Goal: Find specific page/section: Find specific page/section

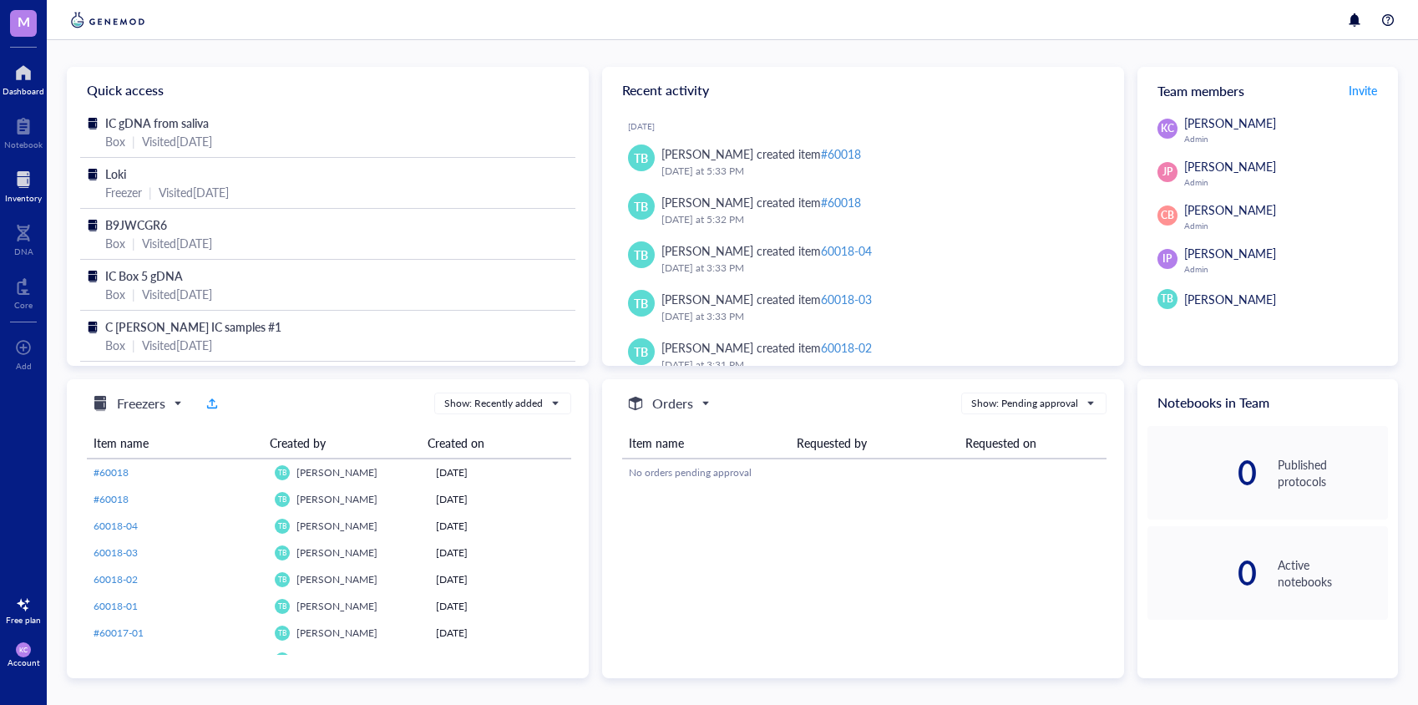
click at [19, 176] on div at bounding box center [23, 179] width 37 height 27
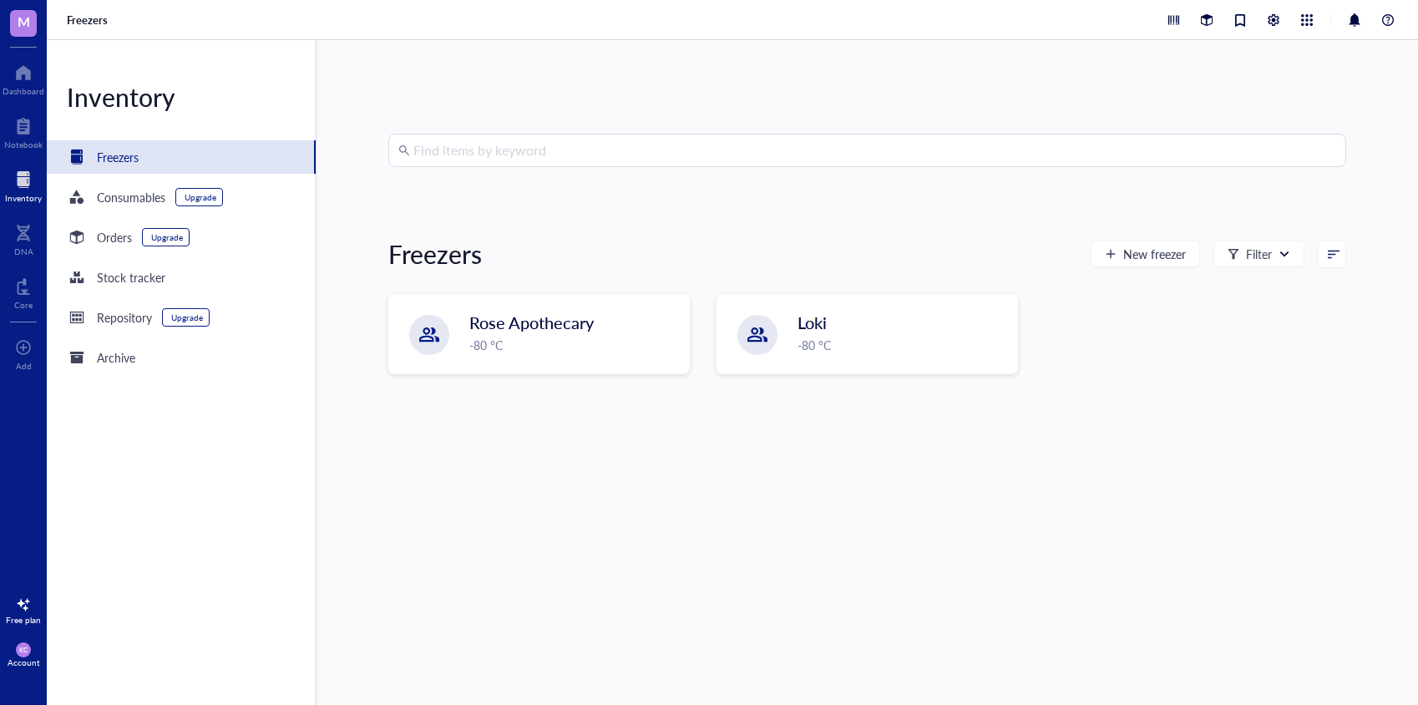
click at [440, 151] on input "search" at bounding box center [874, 150] width 923 height 32
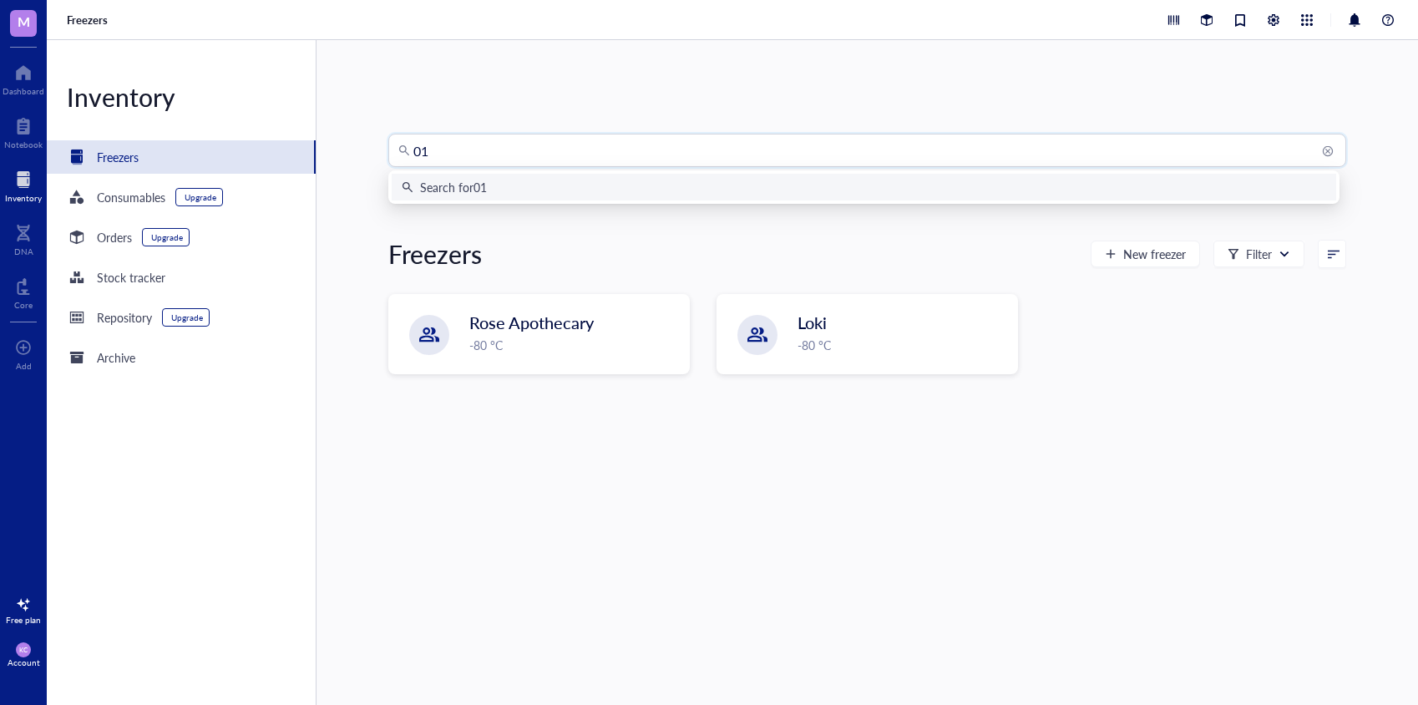
type input "015"
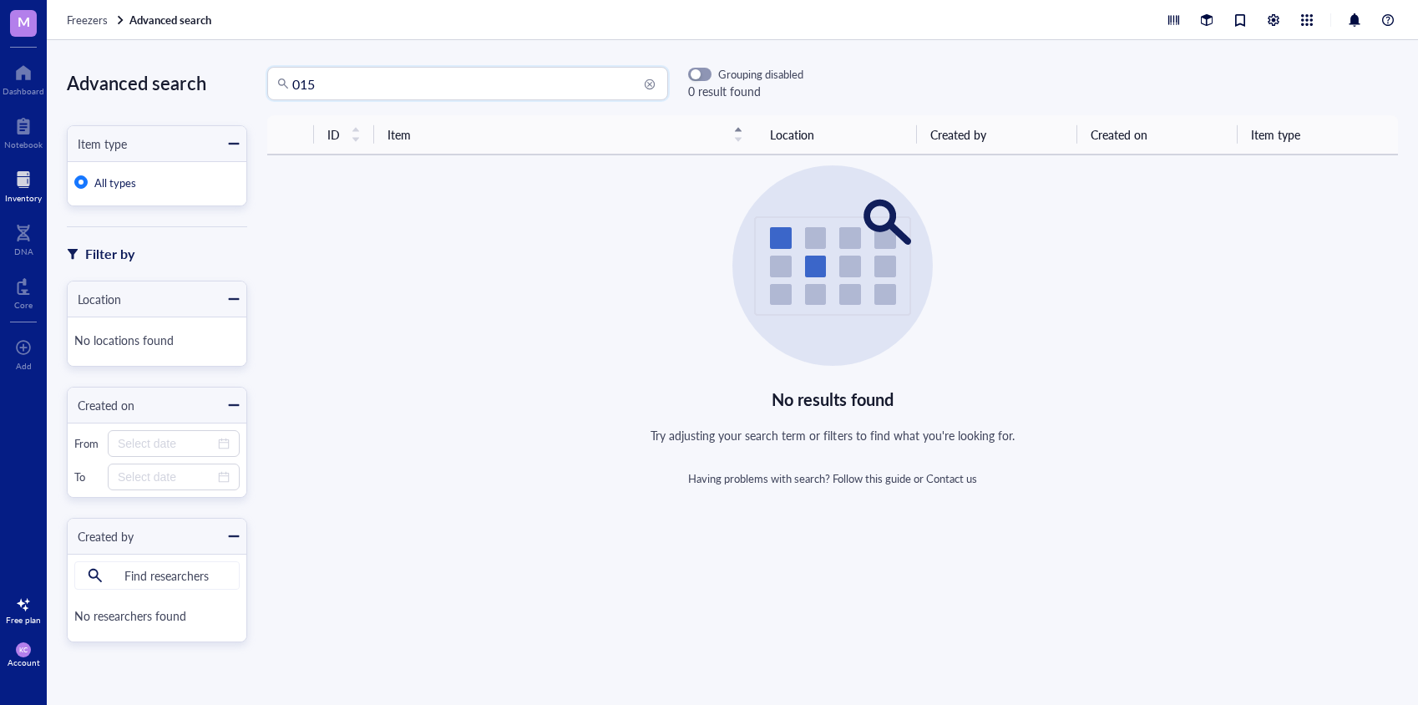
drag, startPoint x: 321, startPoint y: 95, endPoint x: 268, endPoint y: 83, distance: 54.1
click at [268, 83] on div "015" at bounding box center [467, 83] width 401 height 33
type input "misc"
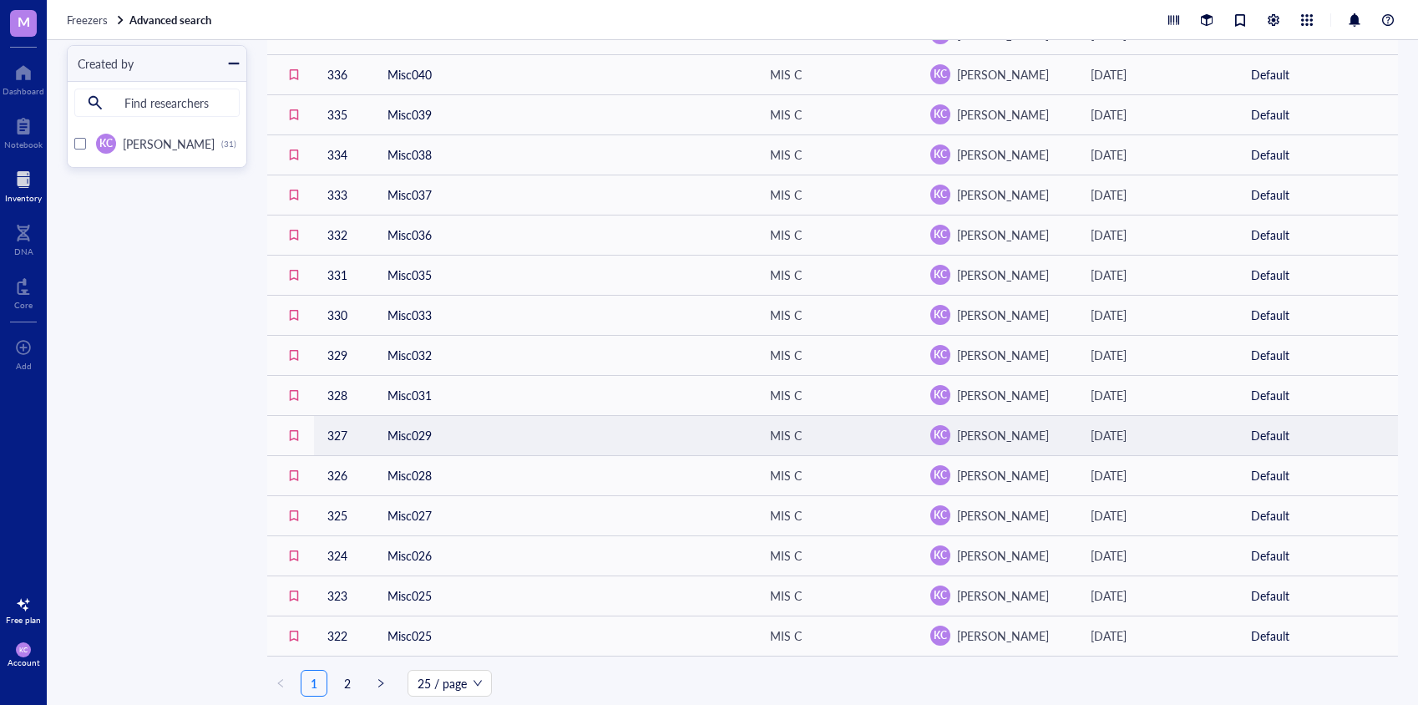
scroll to position [506, 0]
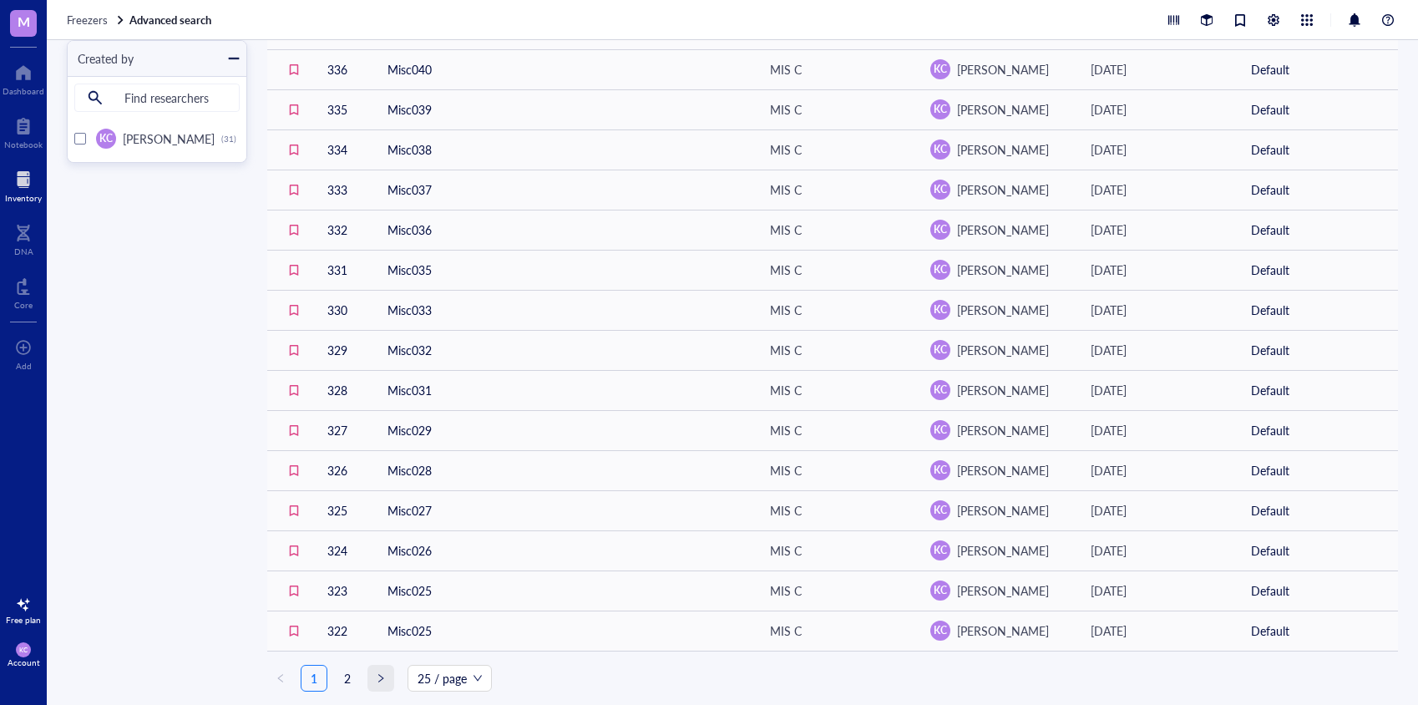
click at [378, 678] on span "right" at bounding box center [381, 678] width 10 height 10
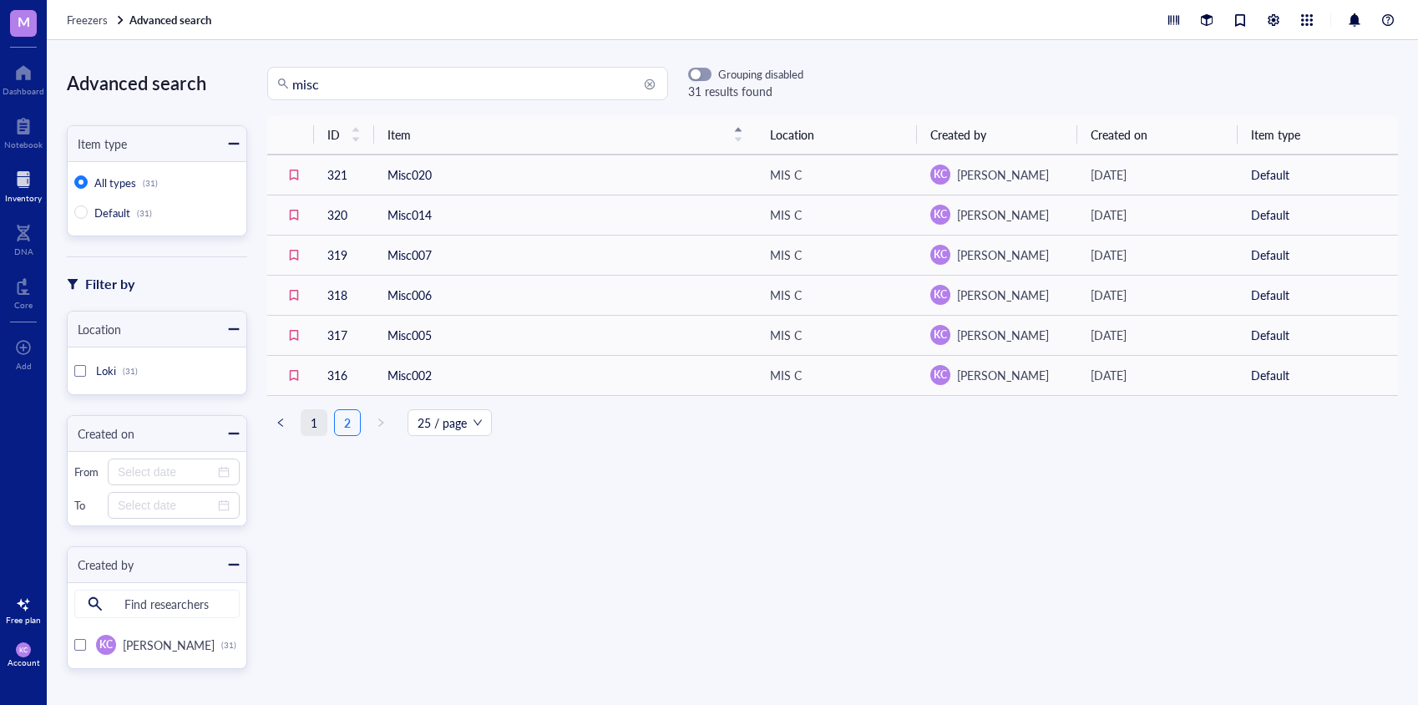
click at [315, 423] on link "1" at bounding box center [314, 422] width 25 height 25
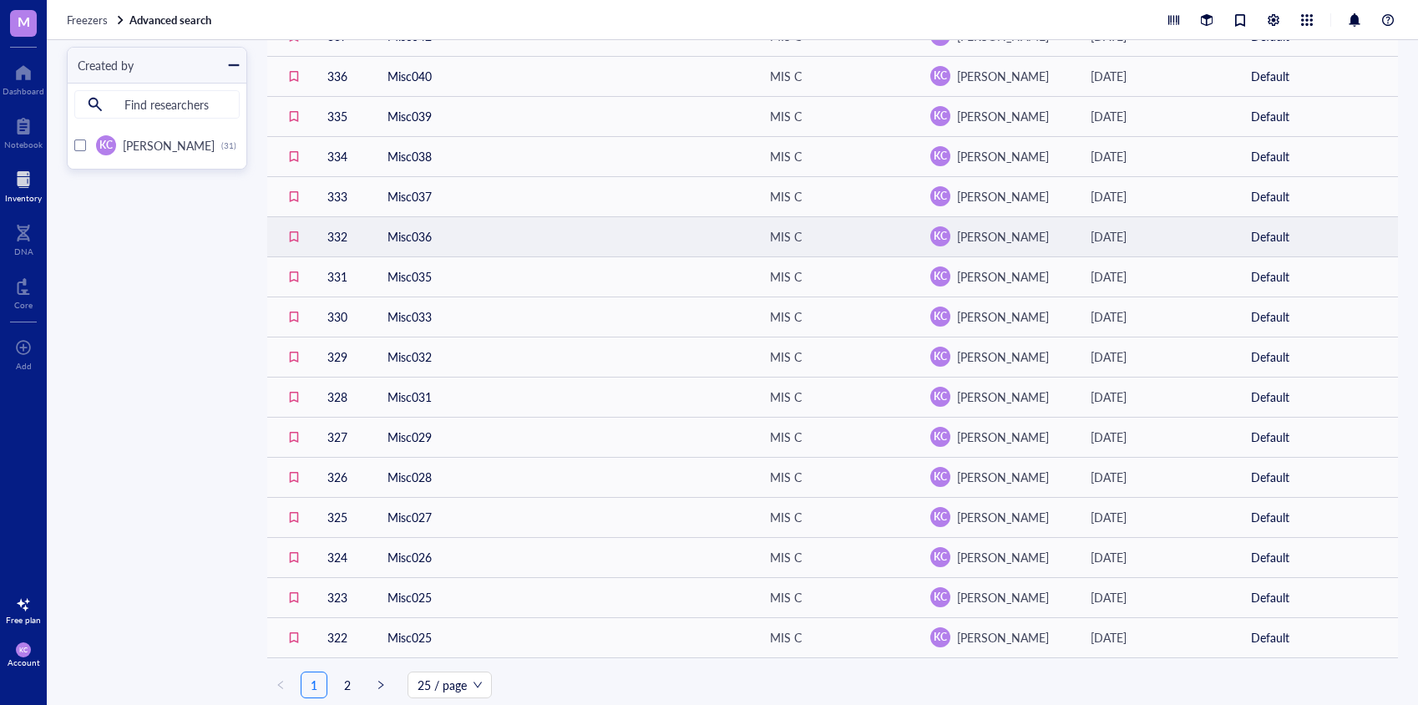
scroll to position [506, 0]
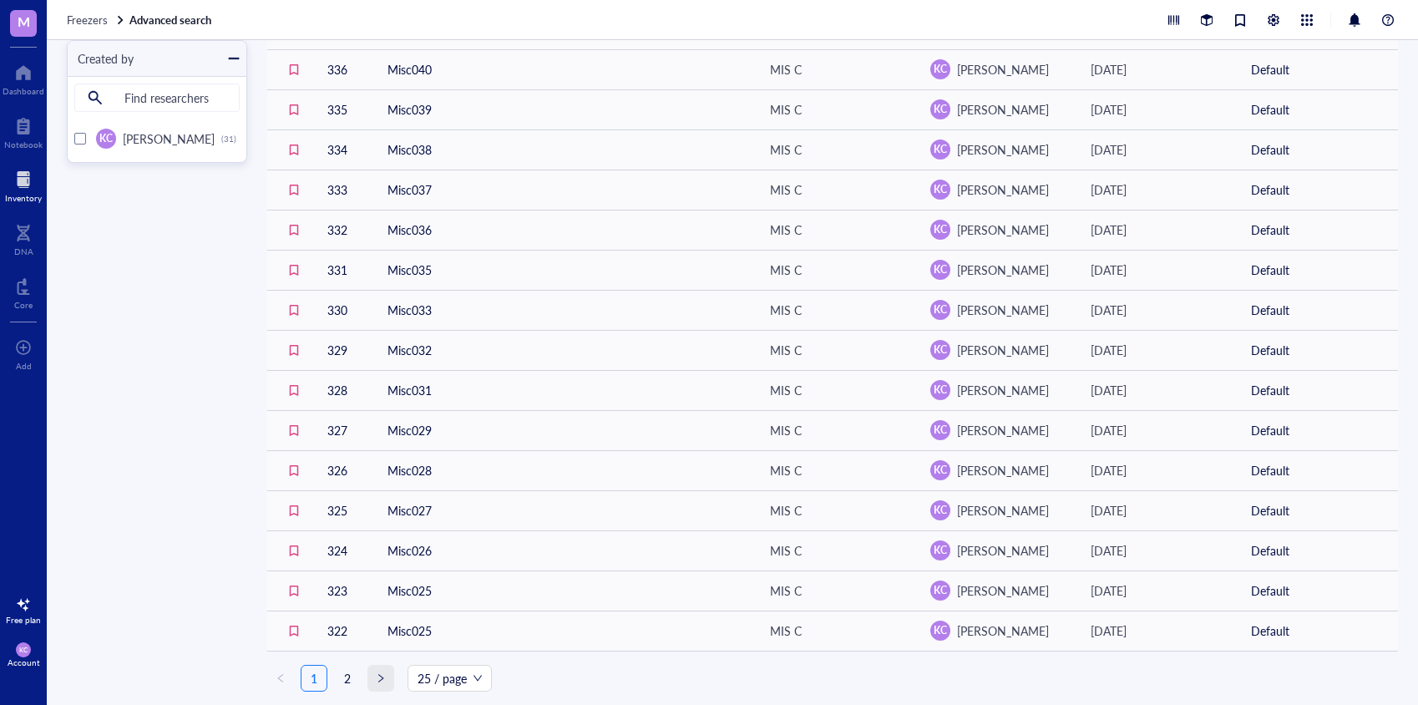
click at [378, 677] on span "right" at bounding box center [381, 678] width 10 height 10
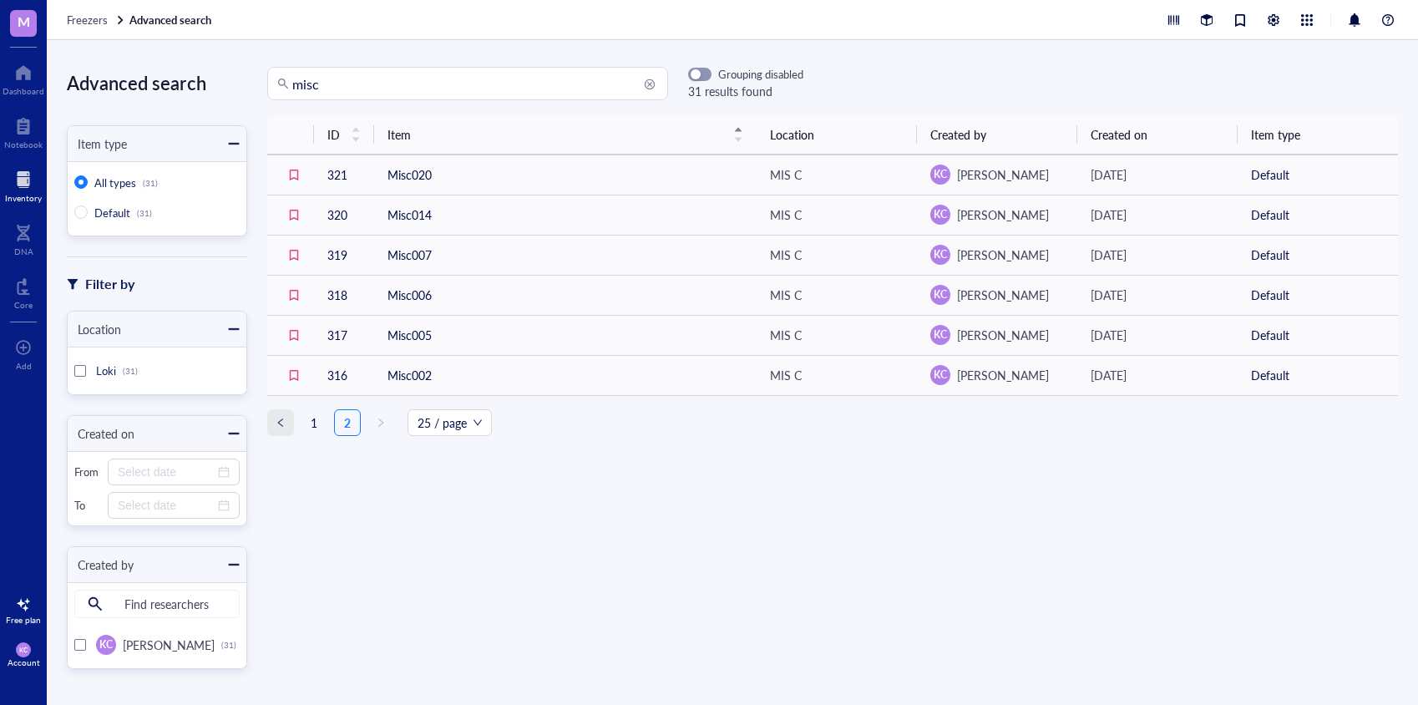
click at [282, 424] on span "left" at bounding box center [281, 423] width 10 height 10
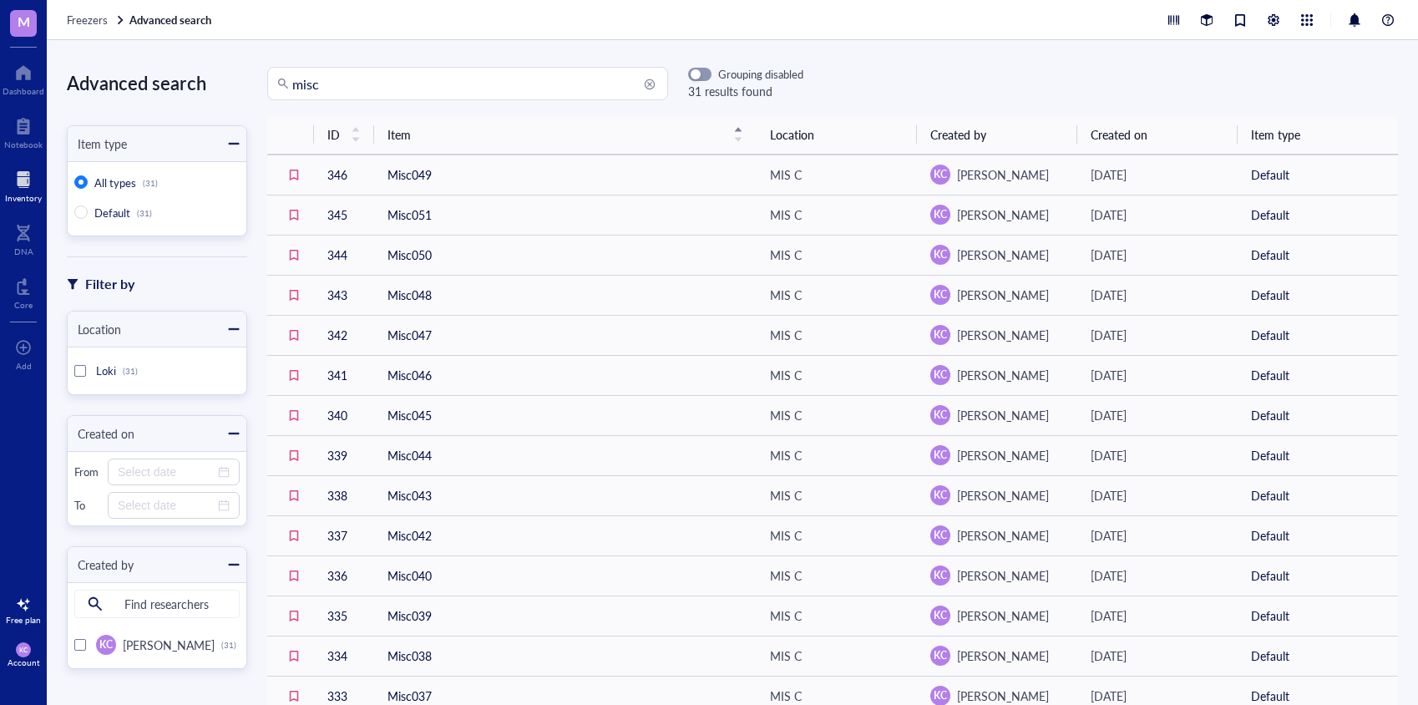
click at [101, 373] on span "Loki" at bounding box center [106, 371] width 20 height 16
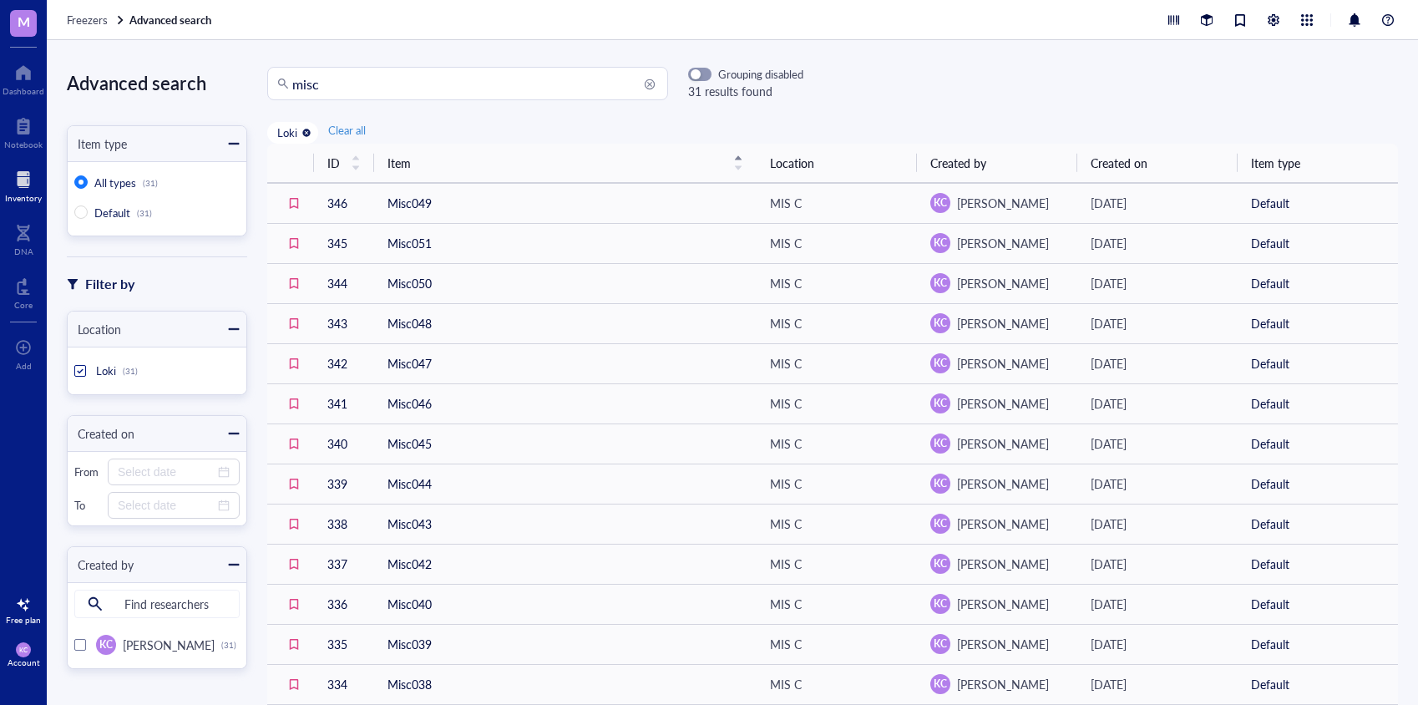
click at [101, 373] on span "Loki" at bounding box center [106, 371] width 20 height 16
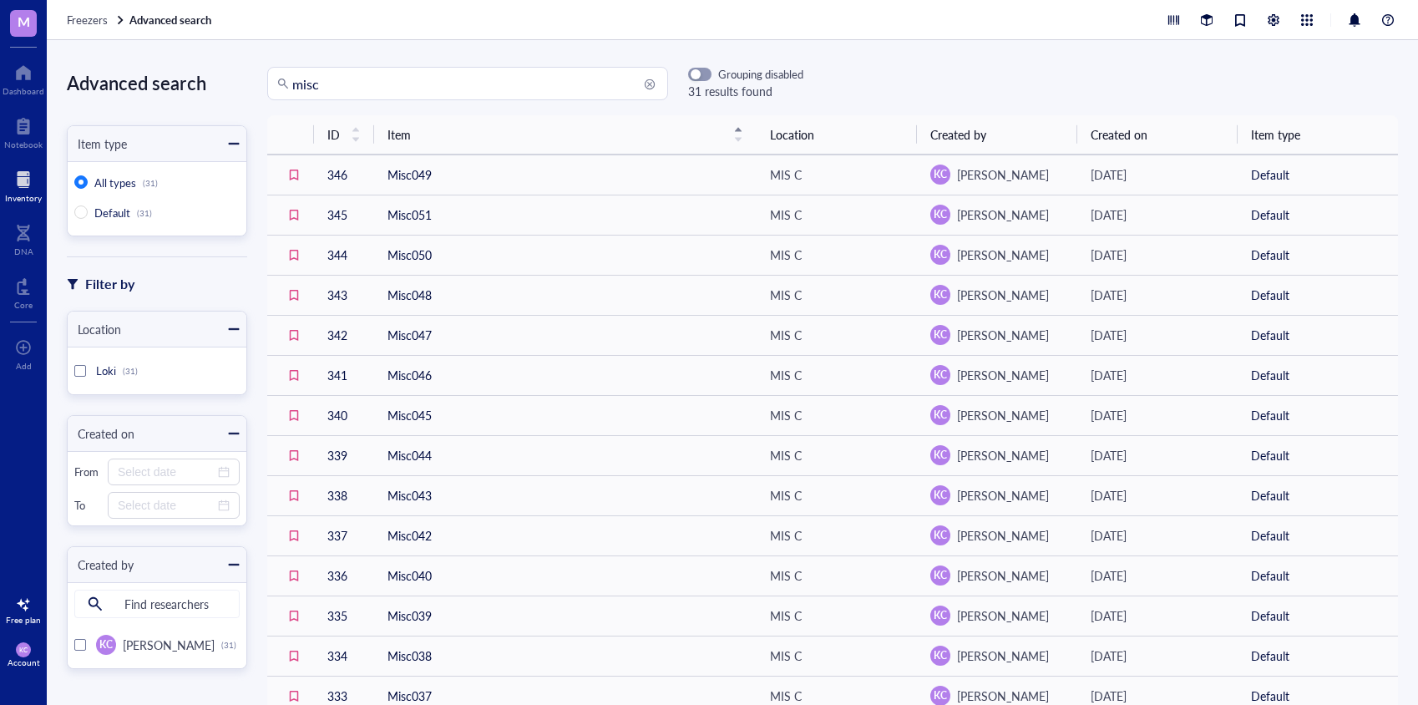
click at [23, 172] on div at bounding box center [23, 179] width 37 height 27
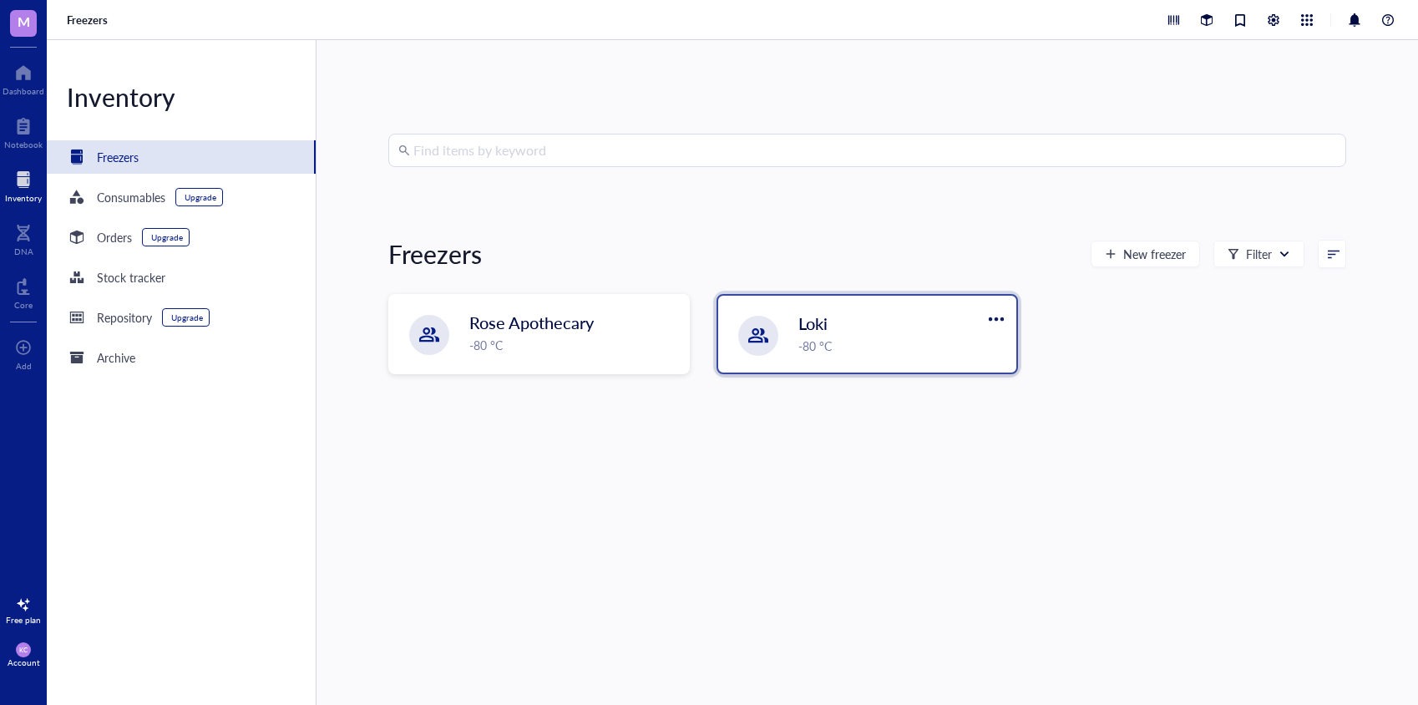
click at [854, 332] on div "Loki" at bounding box center [888, 323] width 179 height 23
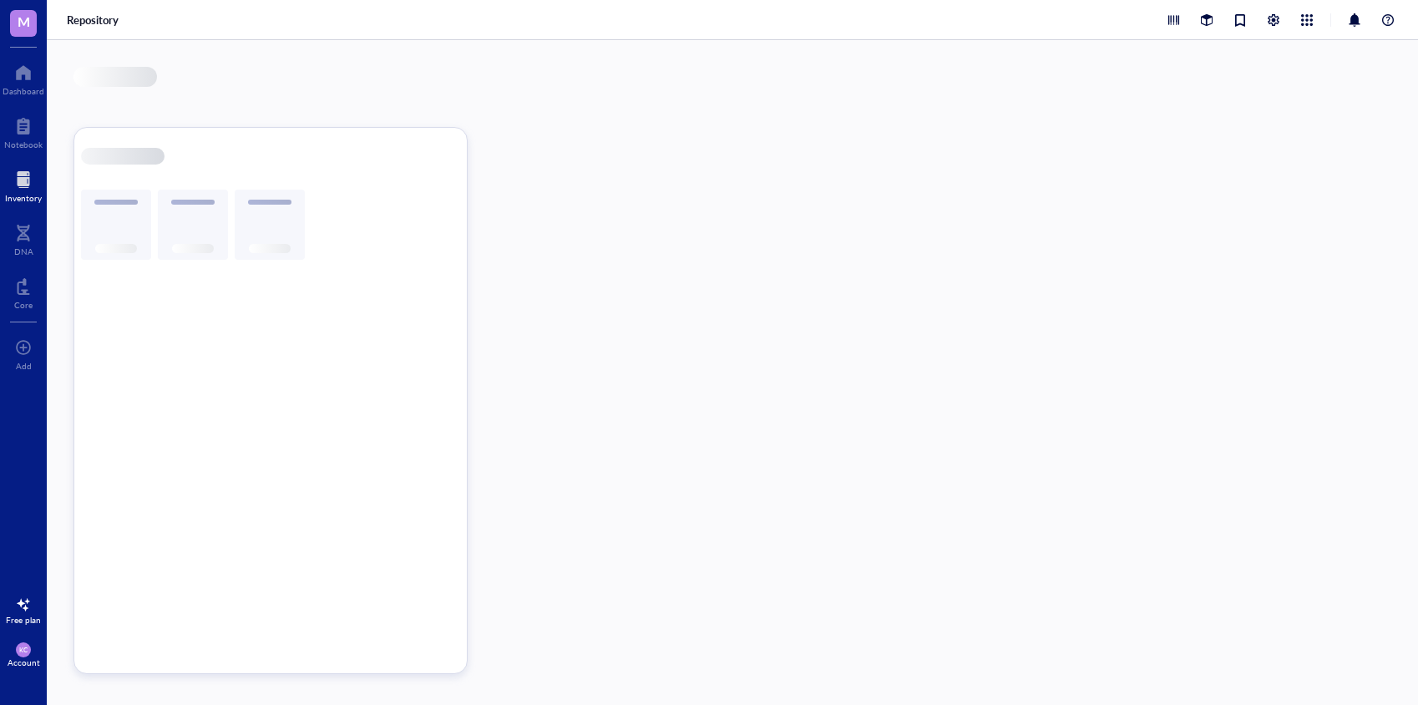
click at [854, 332] on div at bounding box center [733, 372] width 1372 height 665
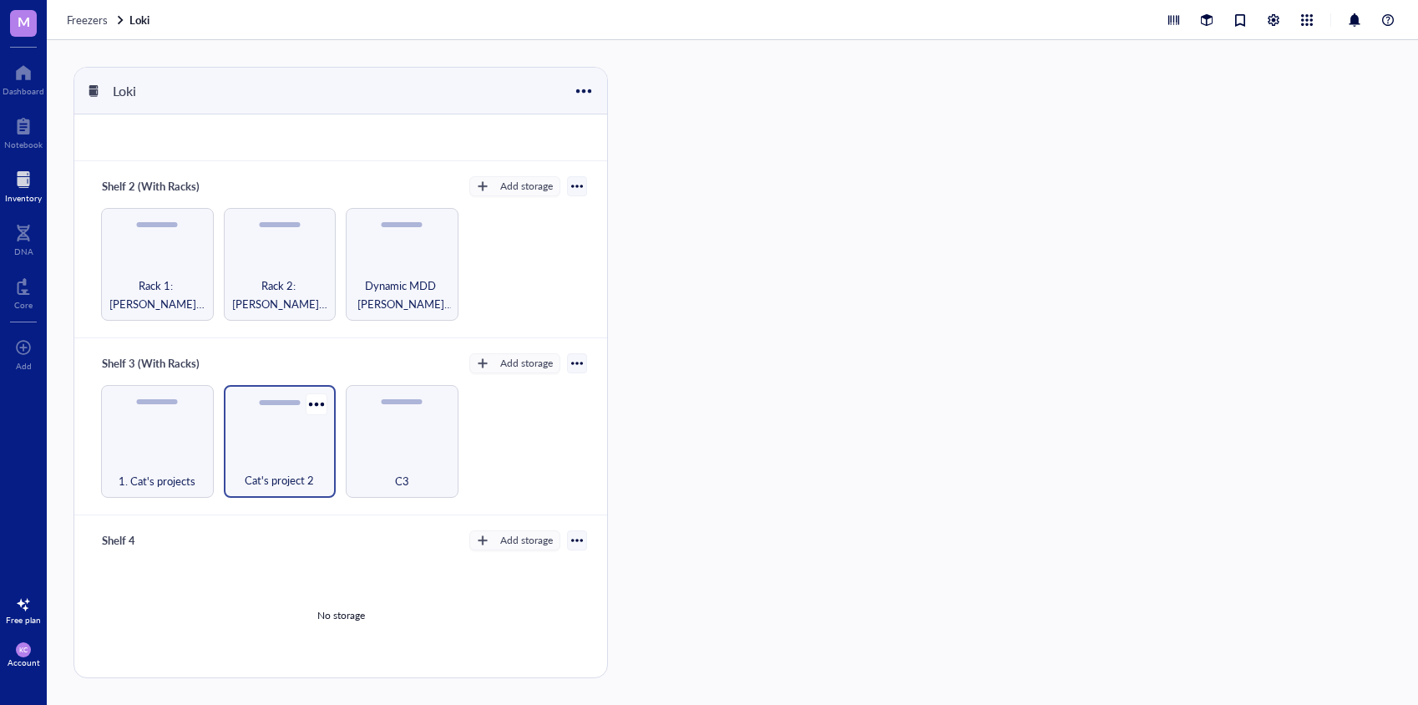
scroll to position [132, 0]
click at [160, 444] on div "1. Cat's projects" at bounding box center [157, 439] width 113 height 113
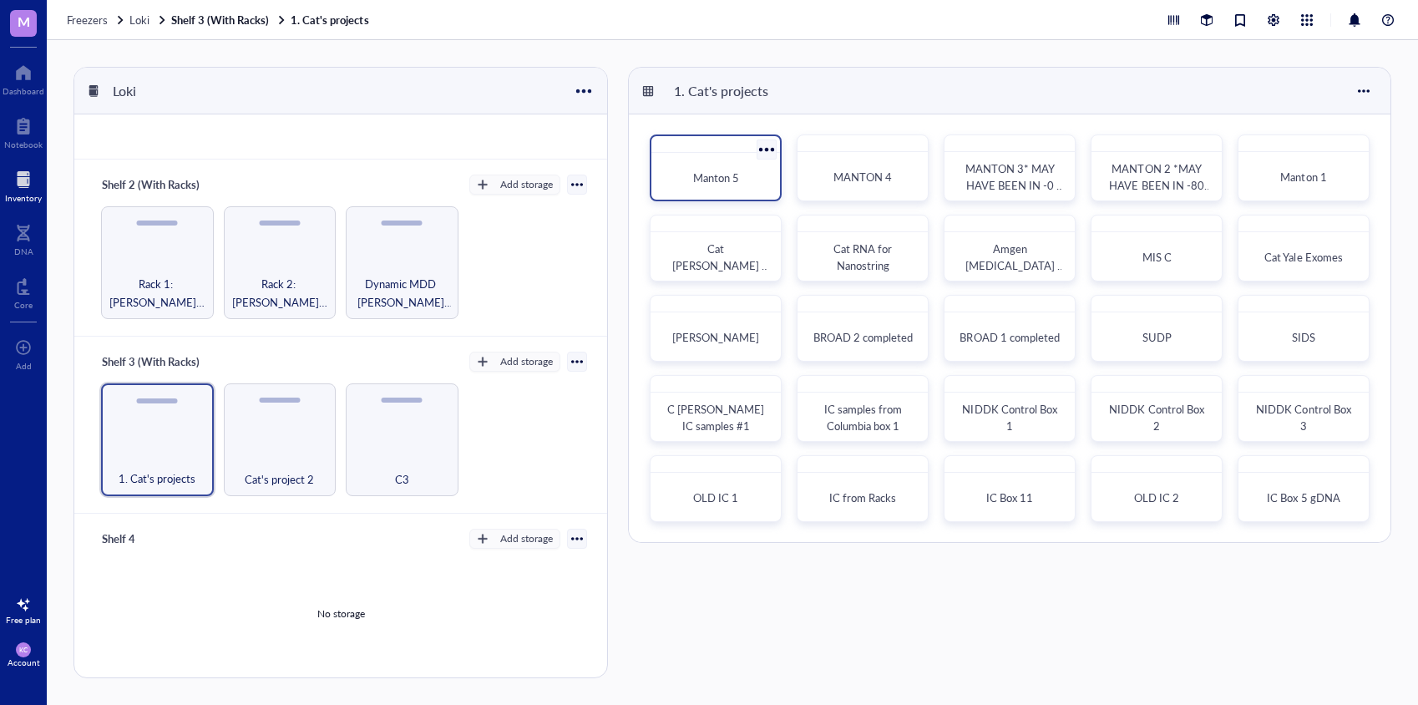
click at [702, 162] on div "Manton 5" at bounding box center [715, 178] width 115 height 37
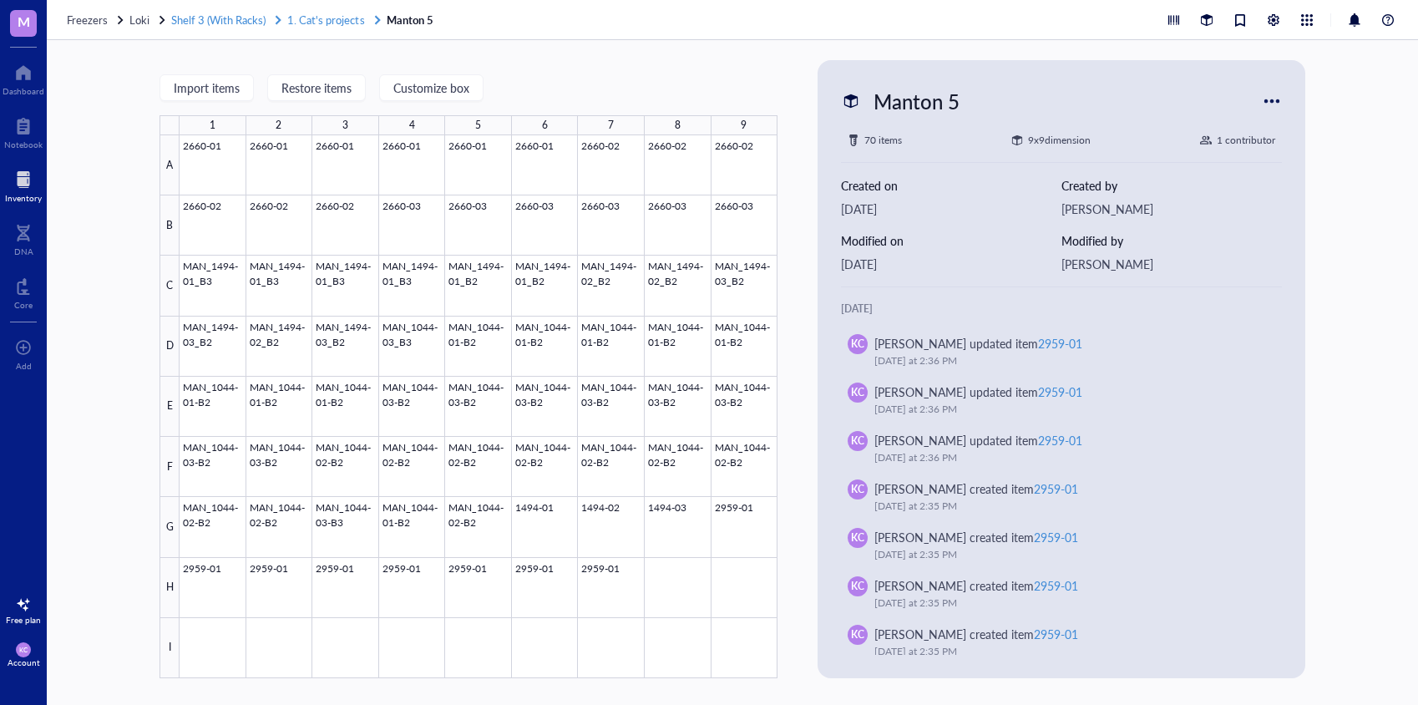
click at [316, 17] on span "1. Cat's projects" at bounding box center [325, 20] width 77 height 16
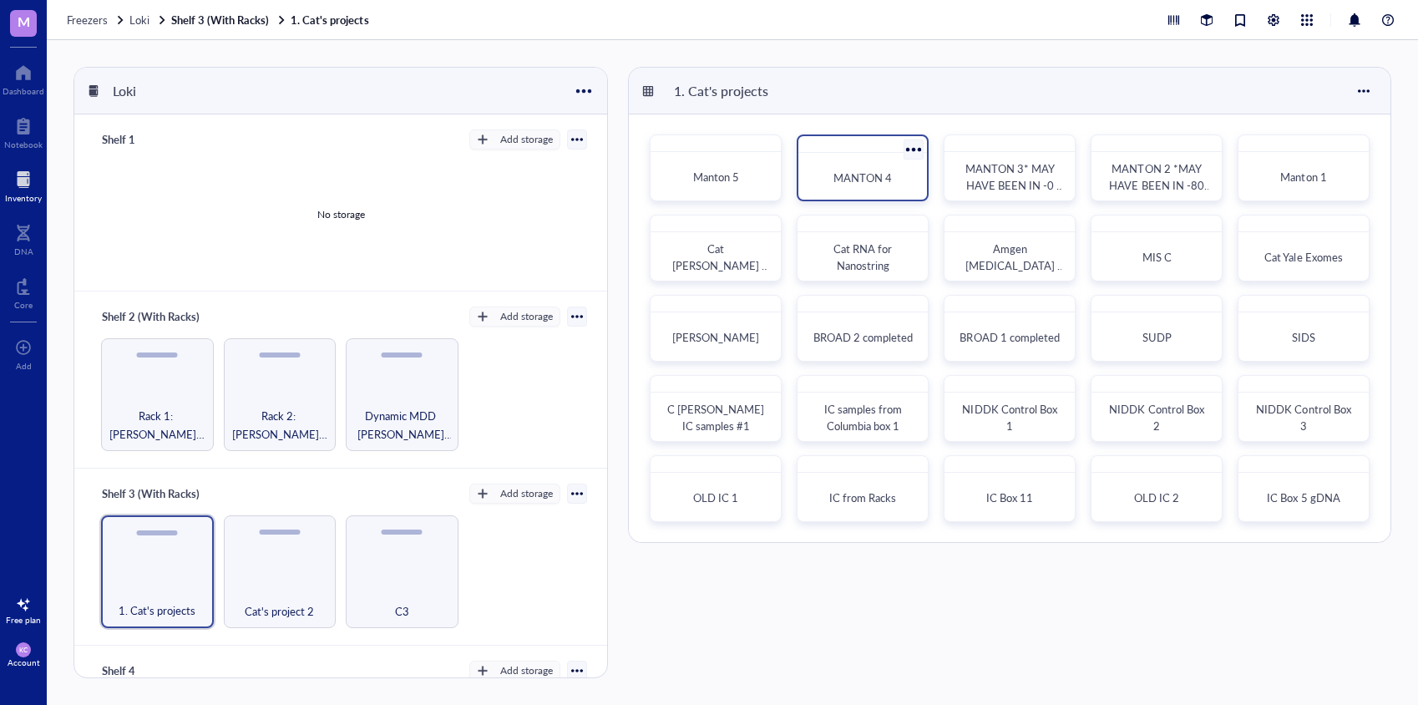
click at [847, 173] on span "MANTON 4" at bounding box center [863, 178] width 58 height 16
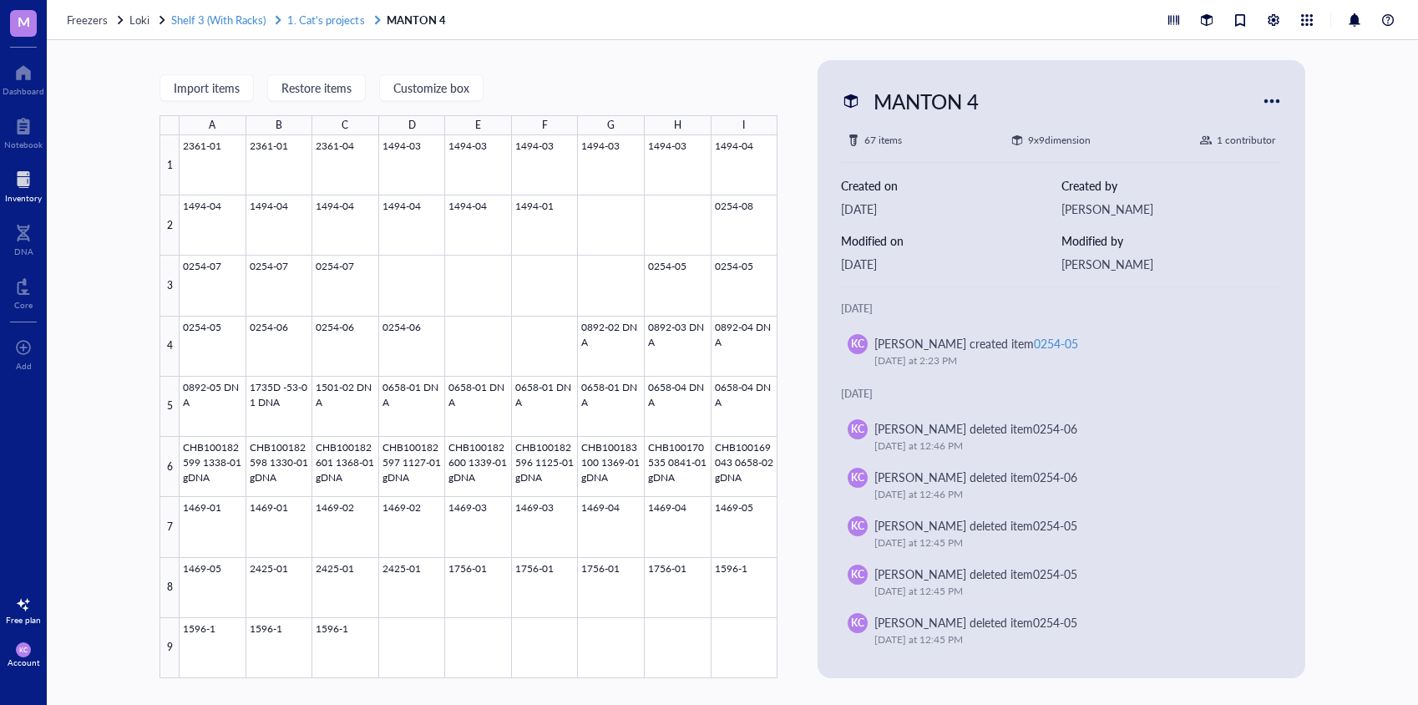
click at [322, 24] on span "1. Cat's projects" at bounding box center [325, 20] width 77 height 16
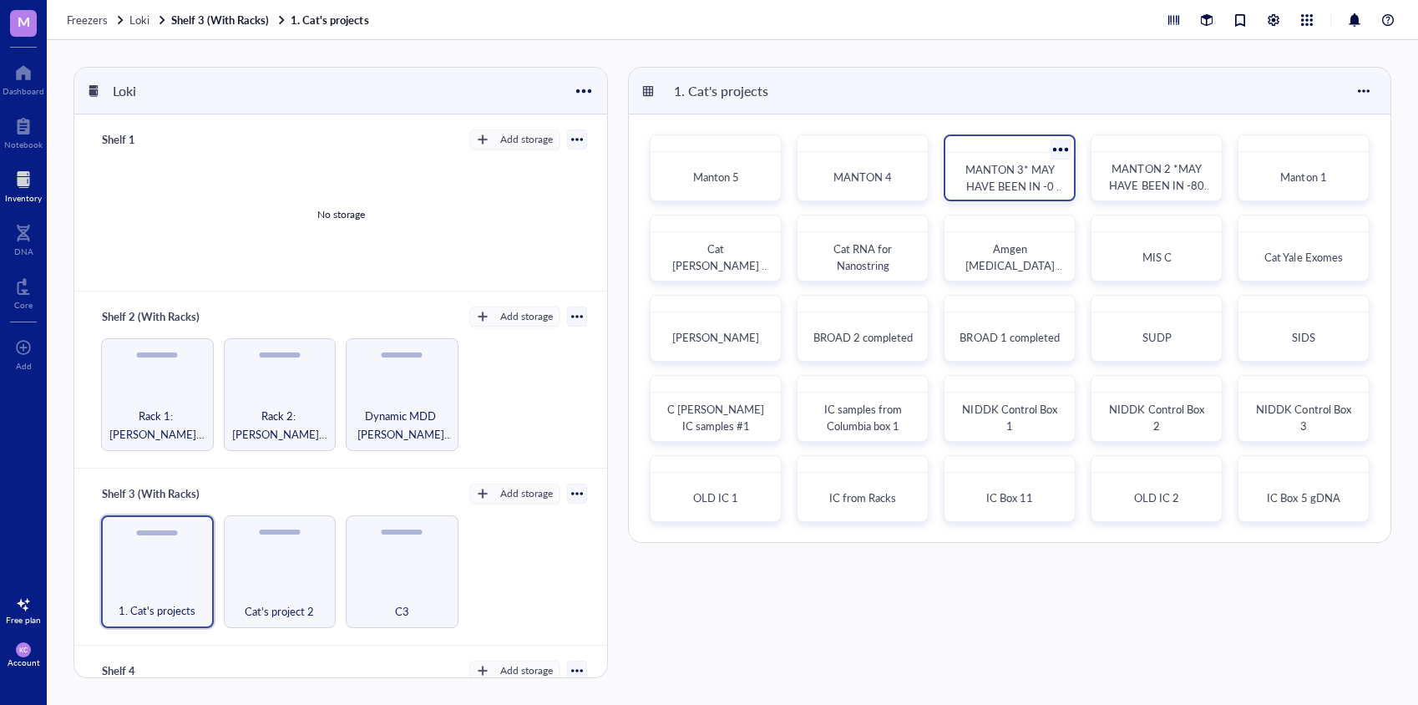
click at [1018, 165] on span "MANTON 3* MAY HAVE BEEN IN -0 THAT FAILED FOR UP TO 72 HOURS" at bounding box center [1015, 194] width 100 height 66
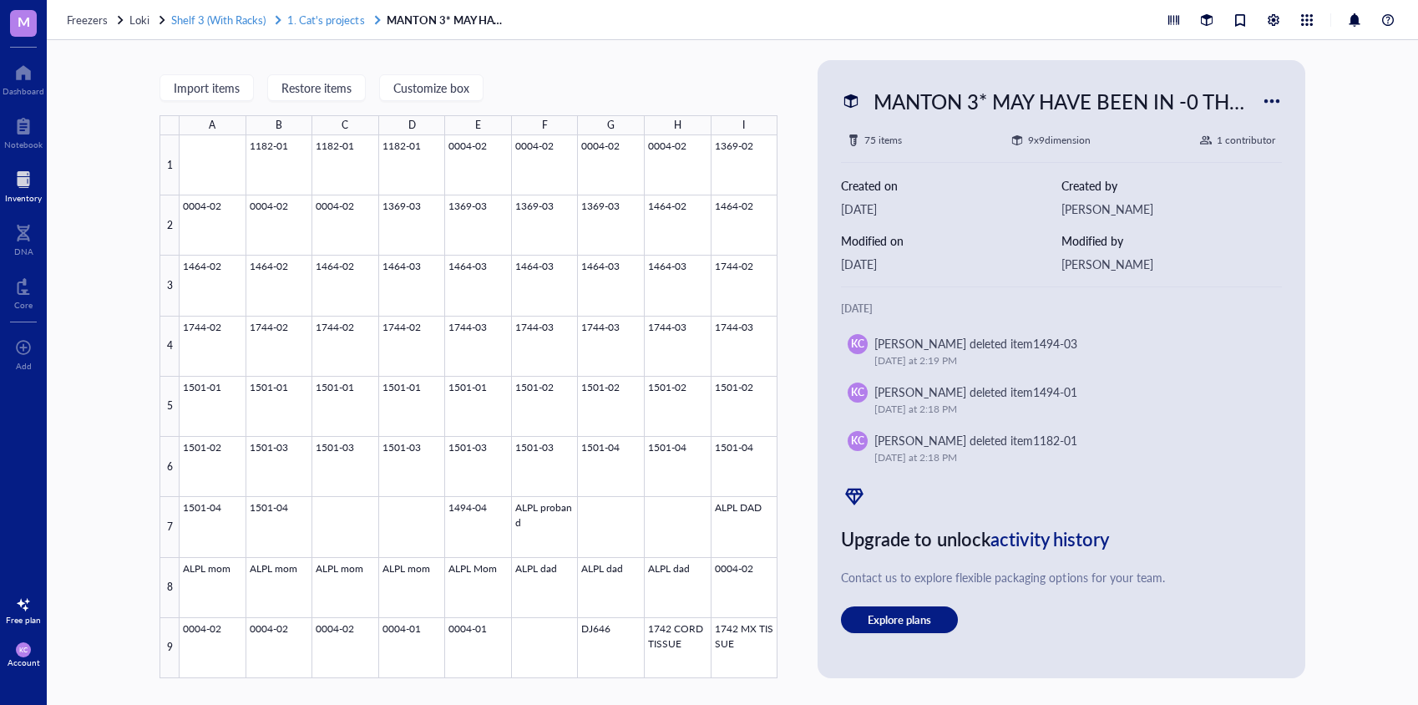
click at [334, 18] on span "1. Cat's projects" at bounding box center [325, 20] width 77 height 16
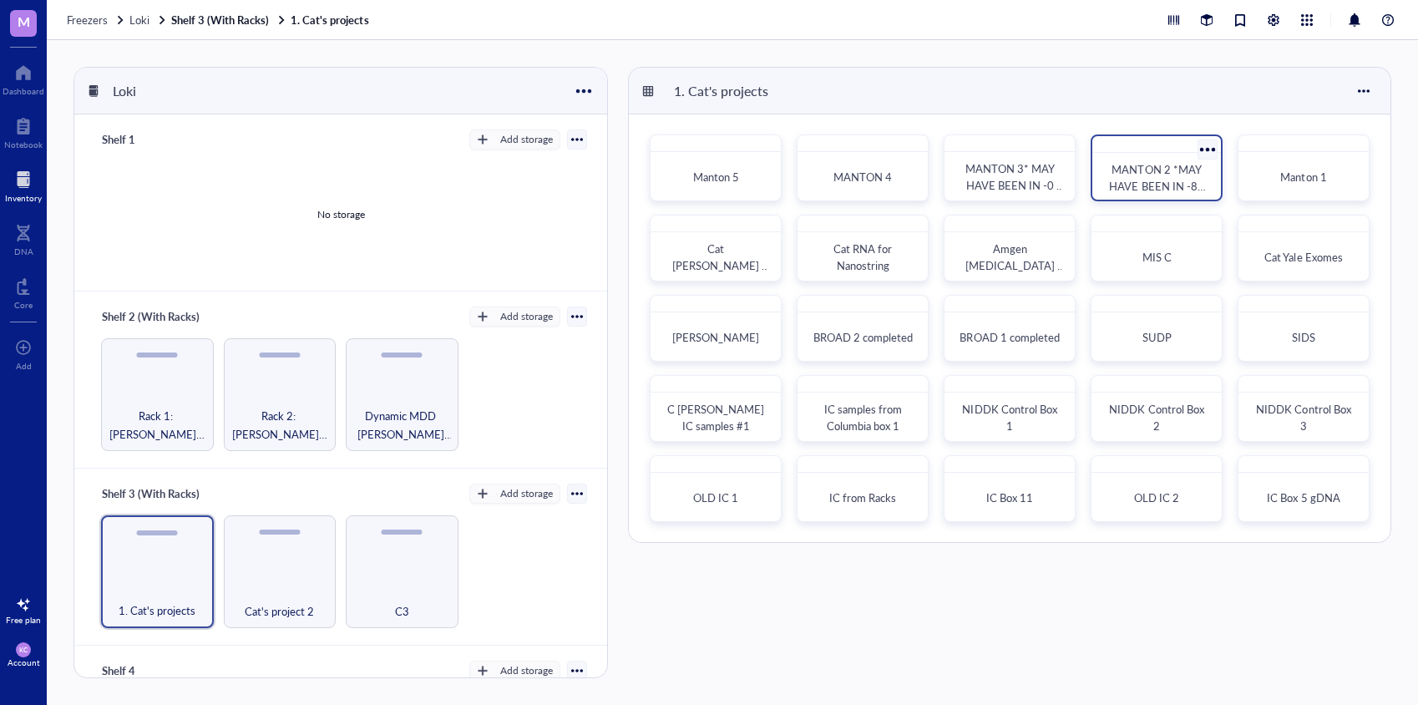
click at [1168, 175] on span "MANTON 2 *MAY HAVE BEEN IN -80 THAT FAILED FOR UP TO 72 HOURS" at bounding box center [1157, 194] width 97 height 66
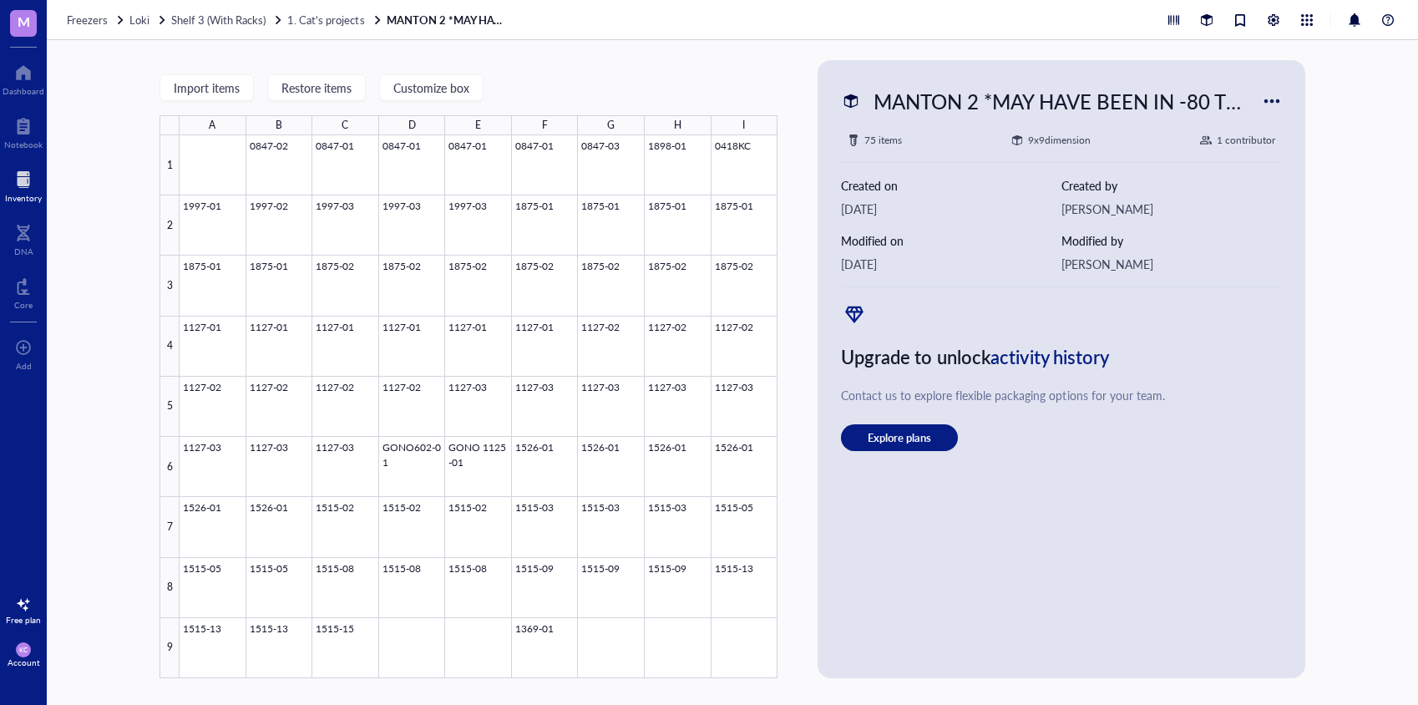
click at [327, 11] on div "Freezers Loki Shelf 3 (With Racks) 1. Cat's projects MANTON 2 *MAY HAVE BEEN IN…" at bounding box center [733, 20] width 1372 height 40
click at [332, 18] on span "1. Cat's projects" at bounding box center [325, 20] width 77 height 16
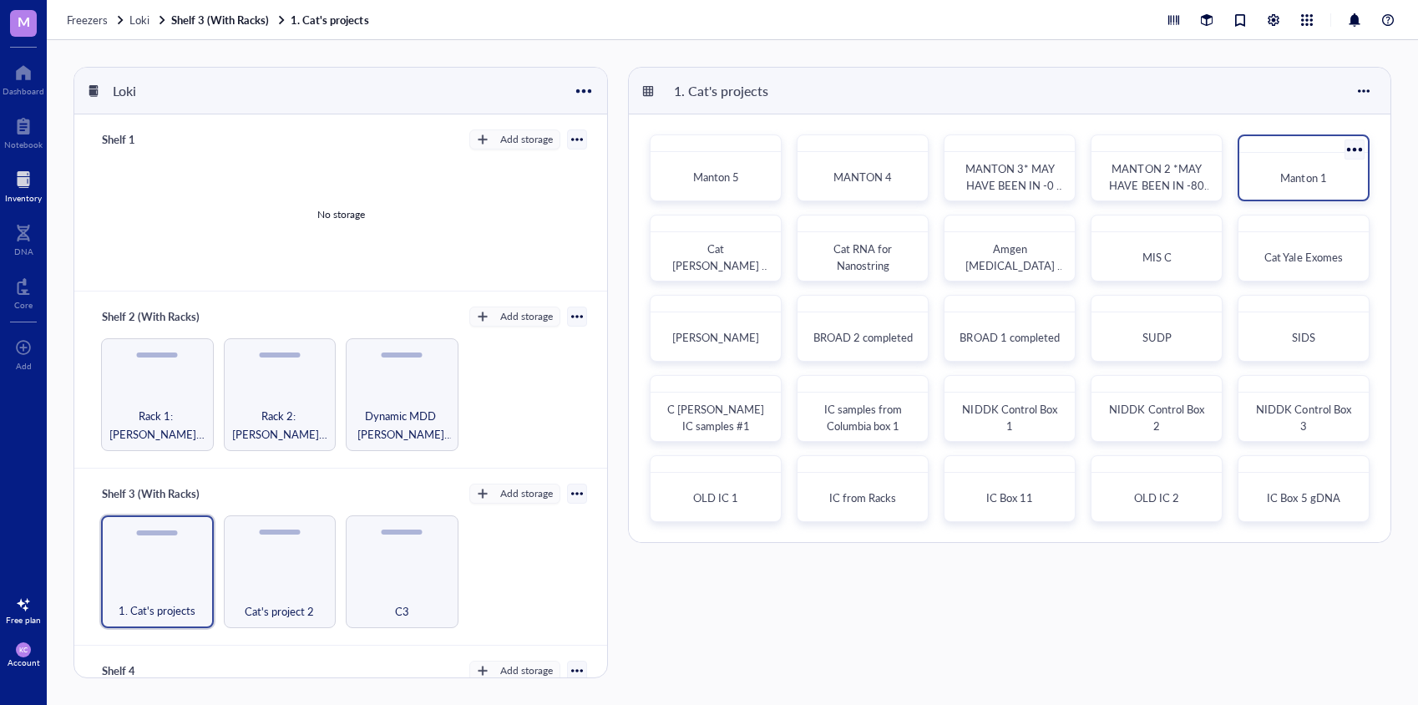
click at [1317, 165] on div "Manton 1" at bounding box center [1303, 178] width 115 height 37
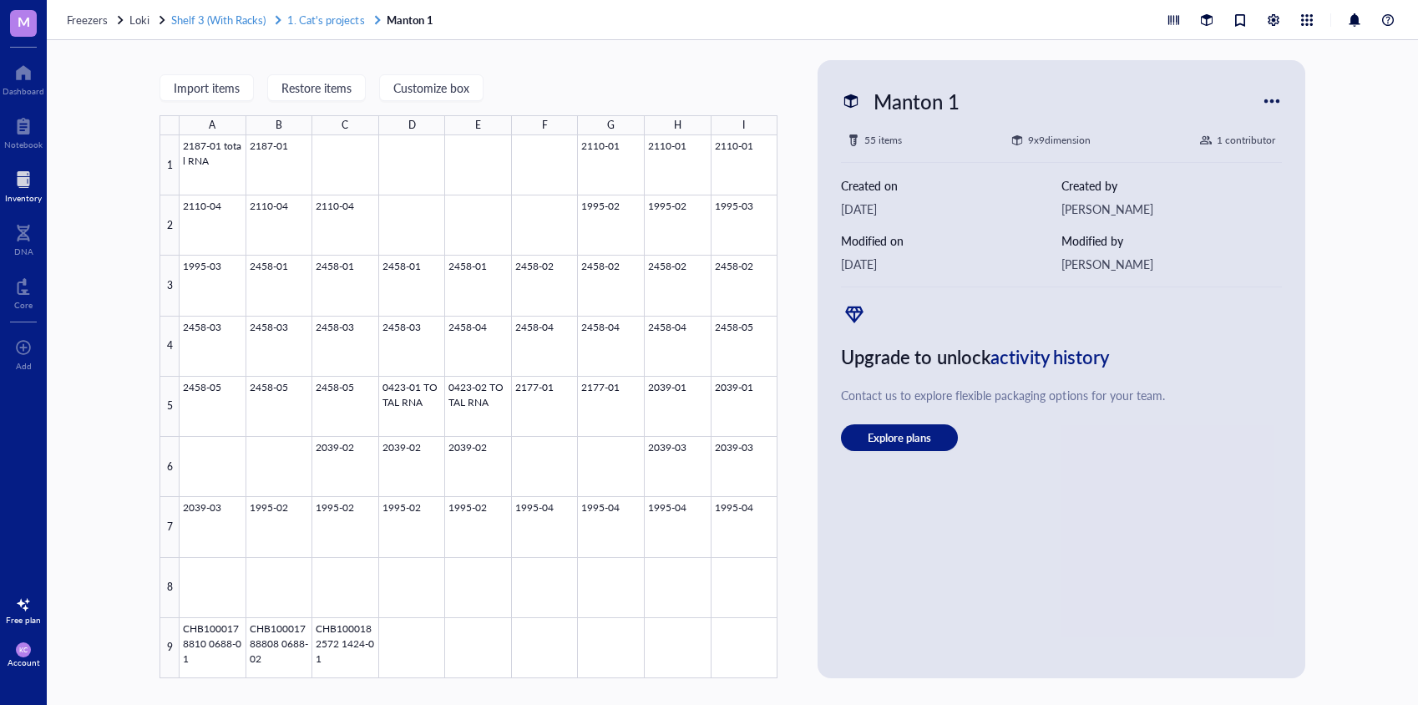
click at [328, 24] on span "1. Cat's projects" at bounding box center [325, 20] width 77 height 16
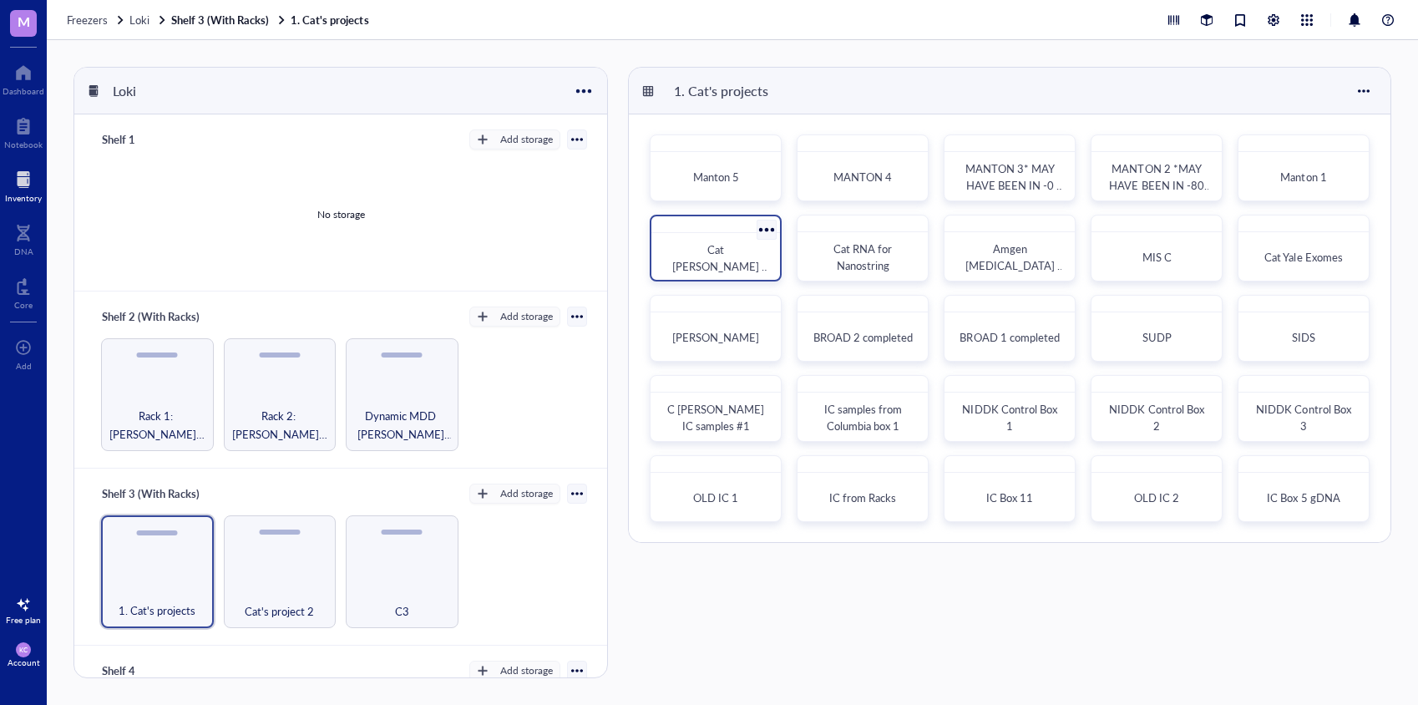
click at [712, 256] on span "Cat [PERSON_NAME] Random Samples" at bounding box center [721, 265] width 98 height 49
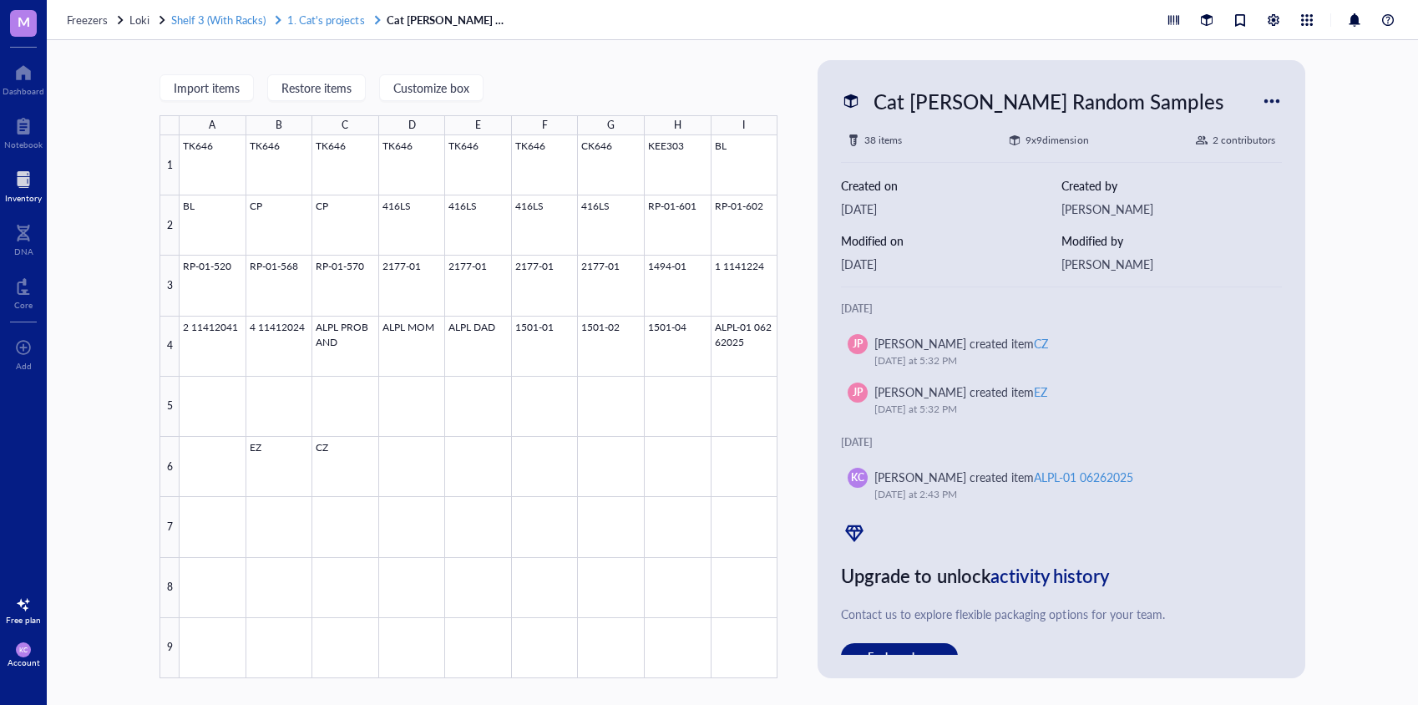
click at [320, 13] on span "1. Cat's projects" at bounding box center [325, 20] width 77 height 16
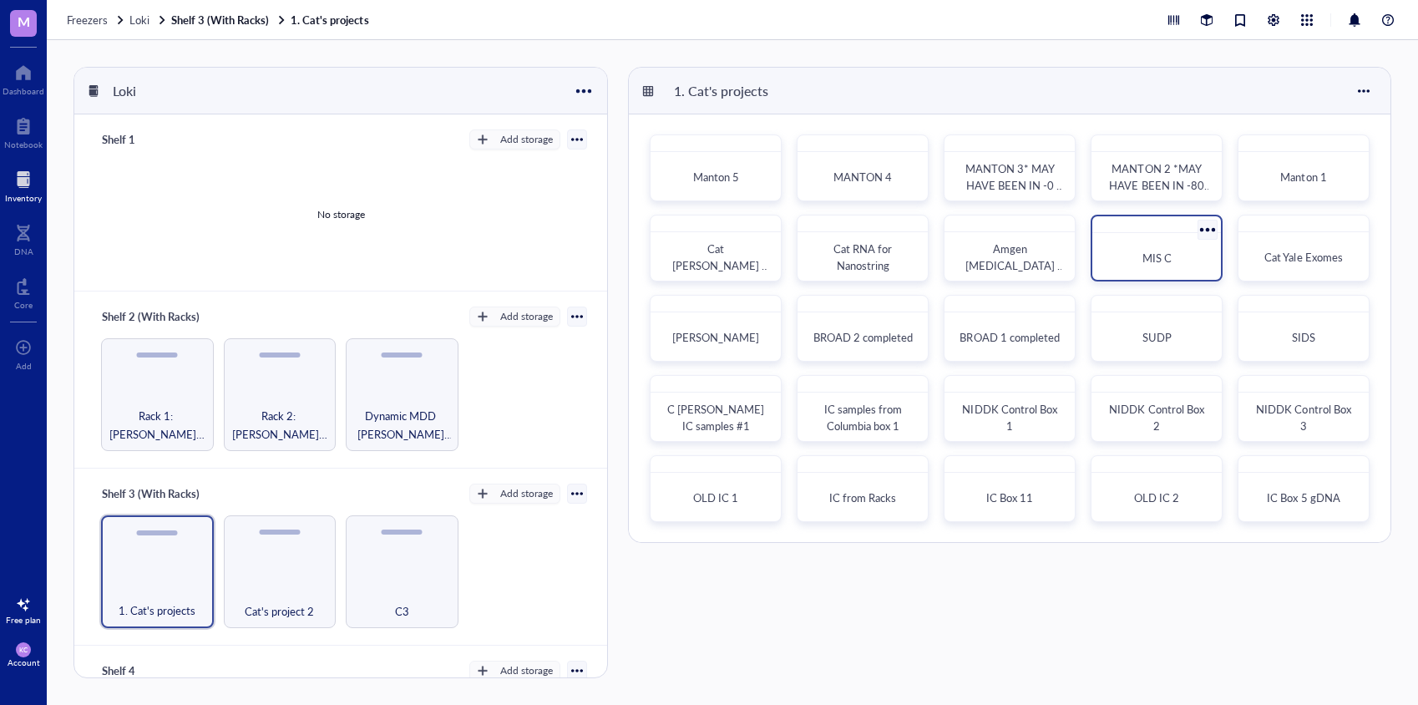
click at [1154, 254] on span "MIS C" at bounding box center [1157, 258] width 29 height 16
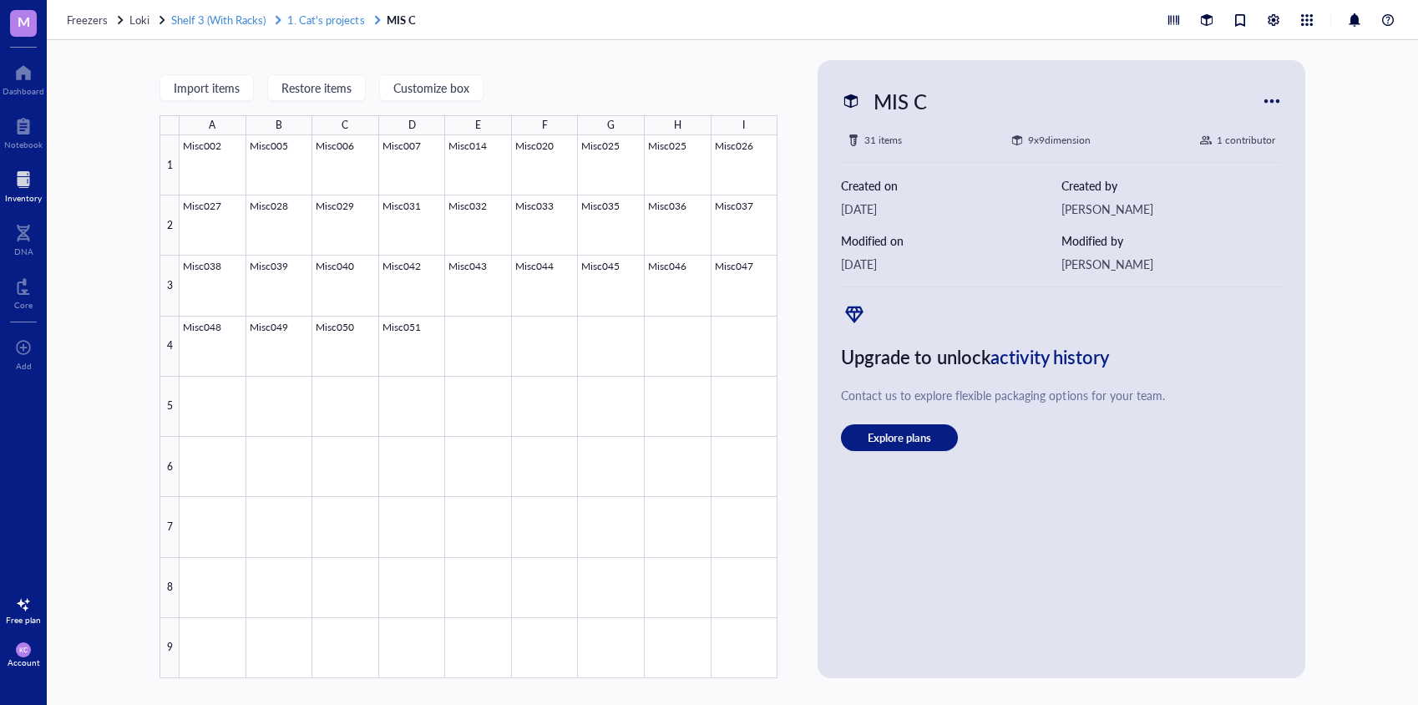
click at [317, 15] on span "1. Cat's projects" at bounding box center [325, 20] width 77 height 16
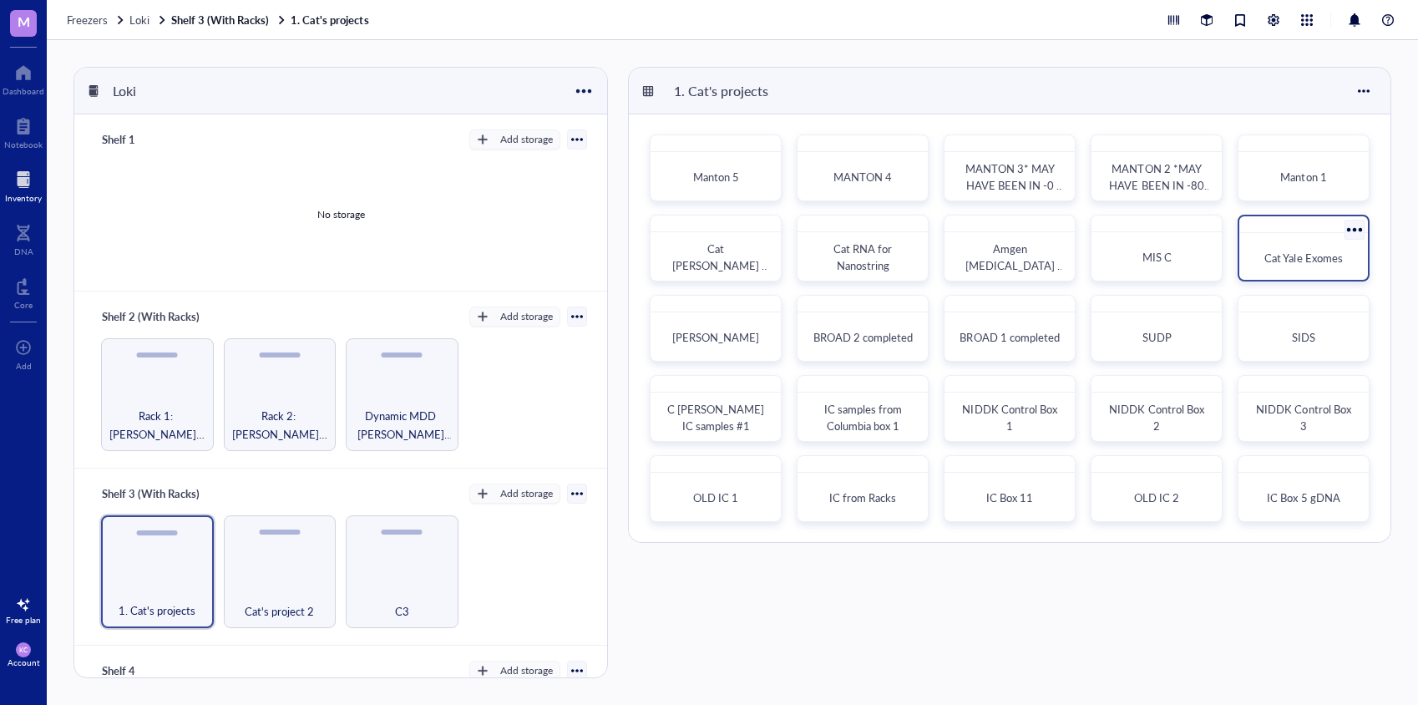
click at [1295, 253] on span "Cat Yale Exomes" at bounding box center [1304, 258] width 78 height 16
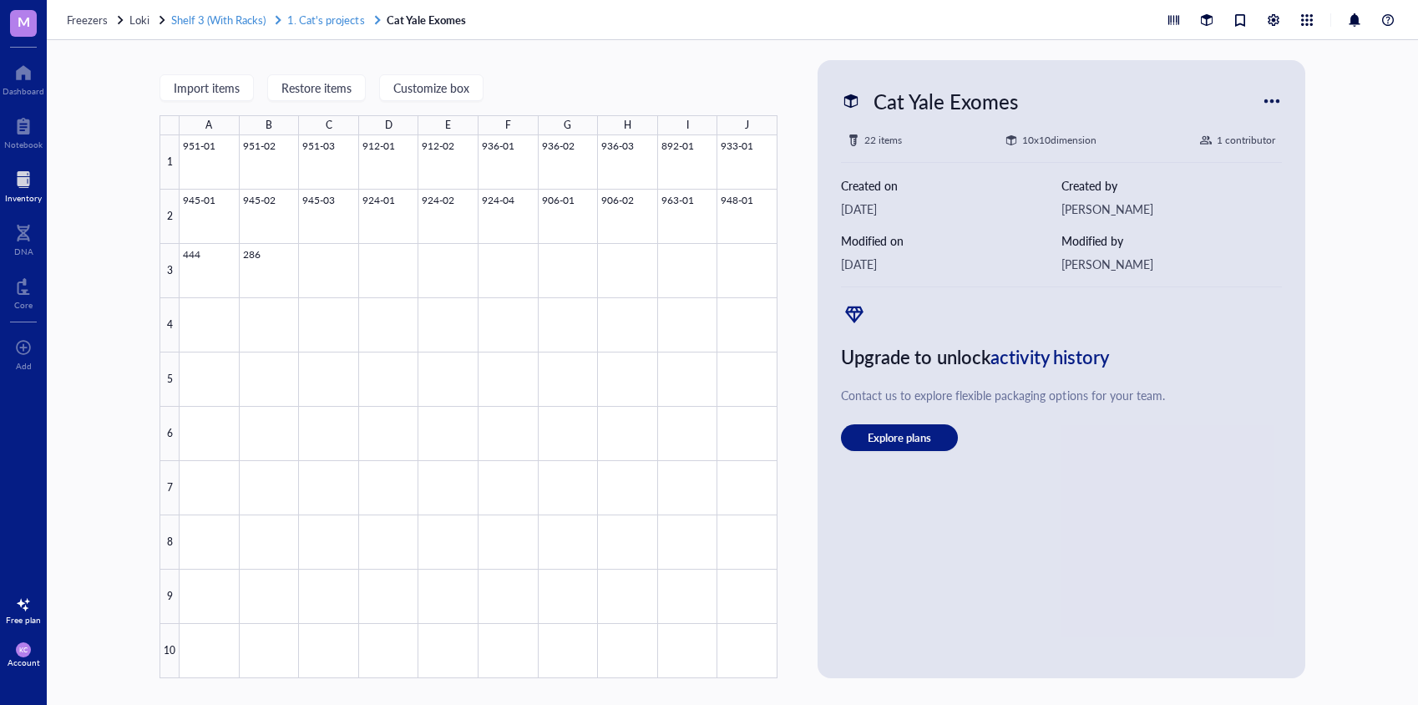
click at [310, 20] on span "1. Cat's projects" at bounding box center [325, 20] width 77 height 16
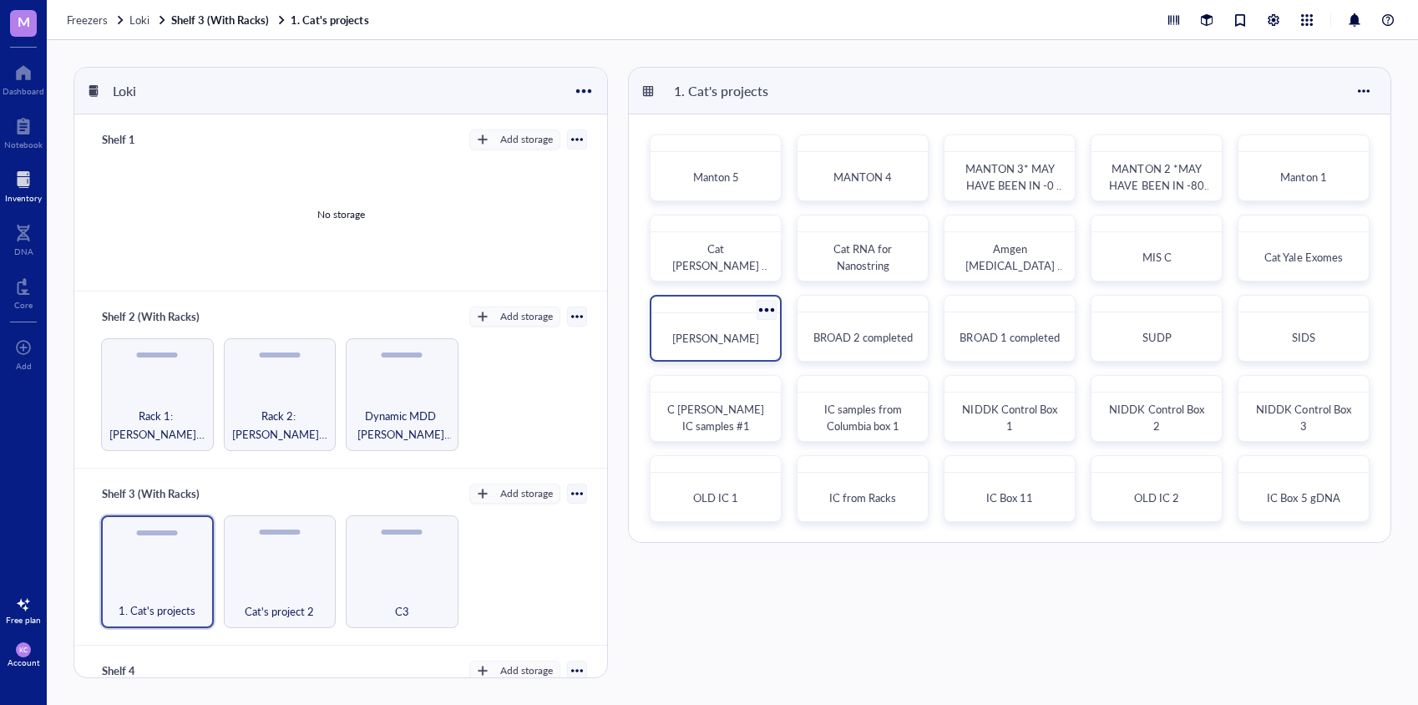
click at [707, 331] on span "[PERSON_NAME]" at bounding box center [715, 338] width 87 height 16
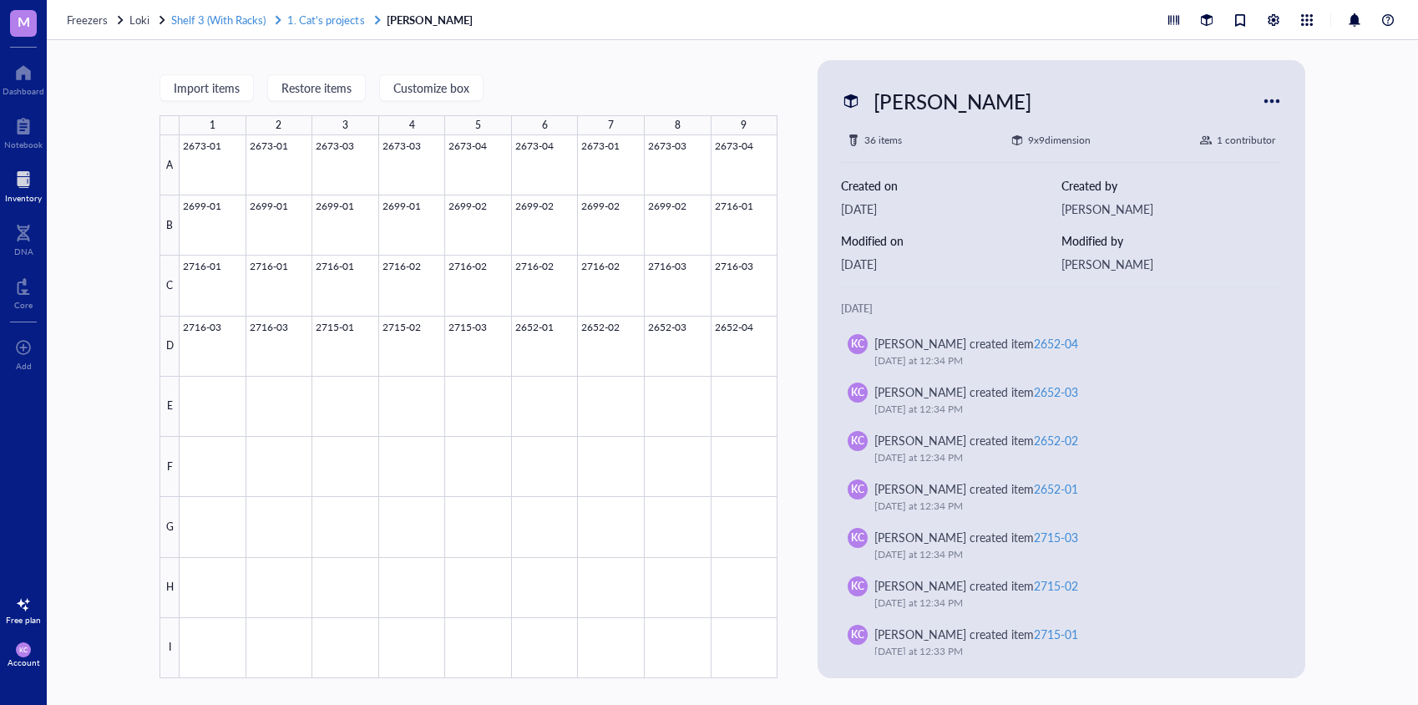
click at [324, 13] on span "1. Cat's projects" at bounding box center [325, 20] width 77 height 16
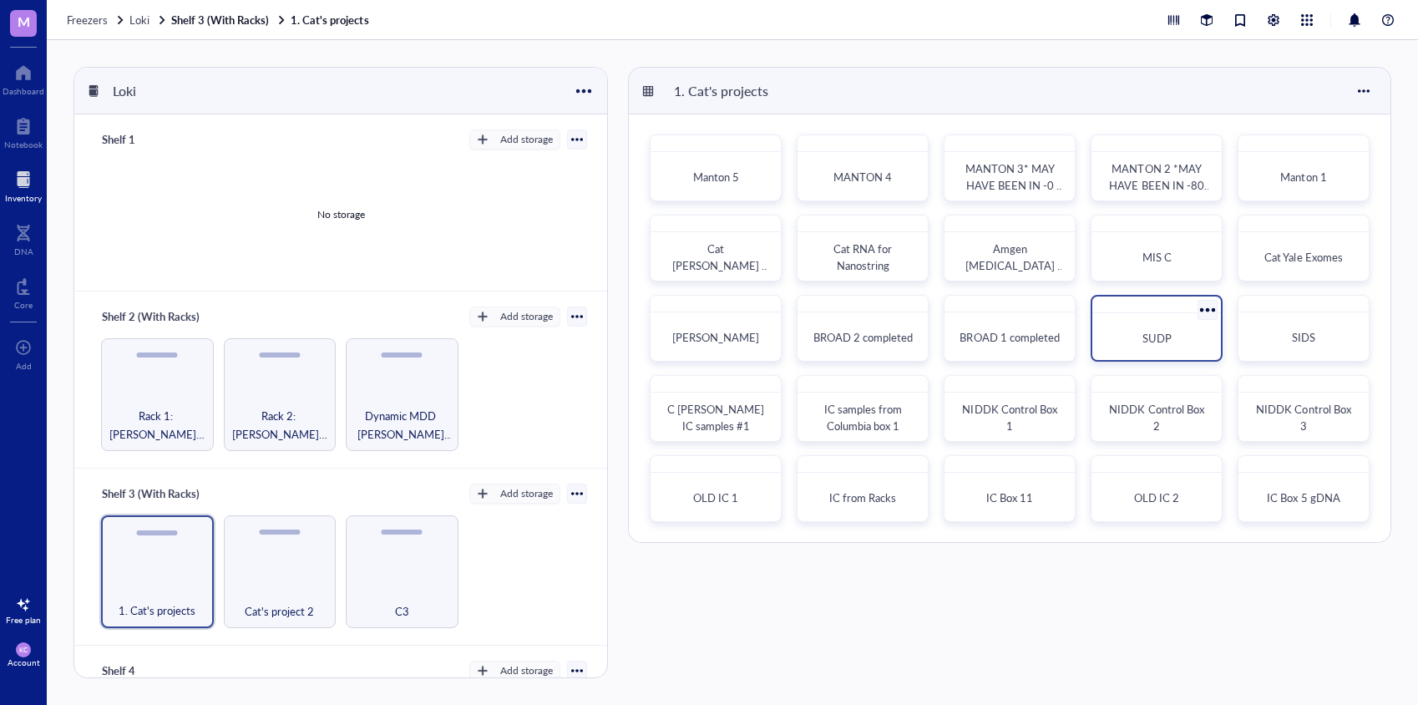
click at [1156, 340] on span "SUDP" at bounding box center [1157, 338] width 29 height 16
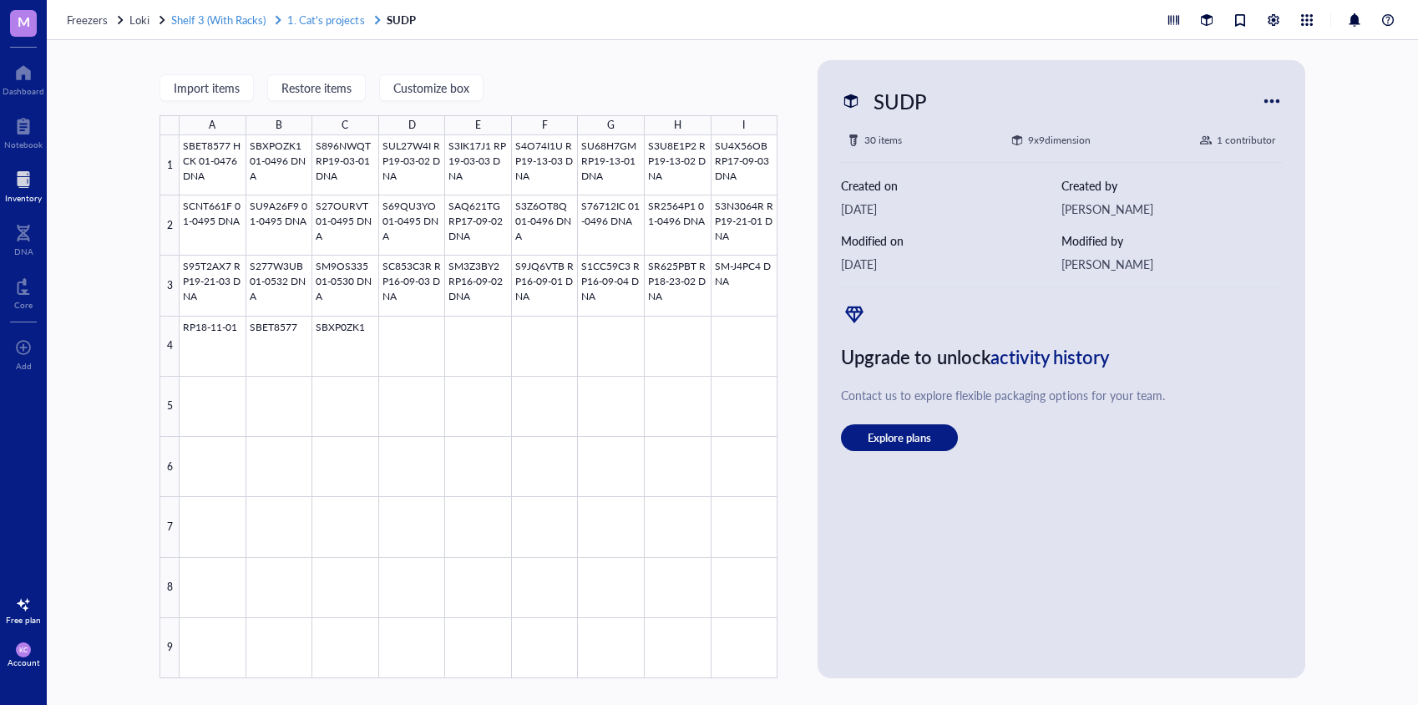
click at [327, 18] on span "1. Cat's projects" at bounding box center [325, 20] width 77 height 16
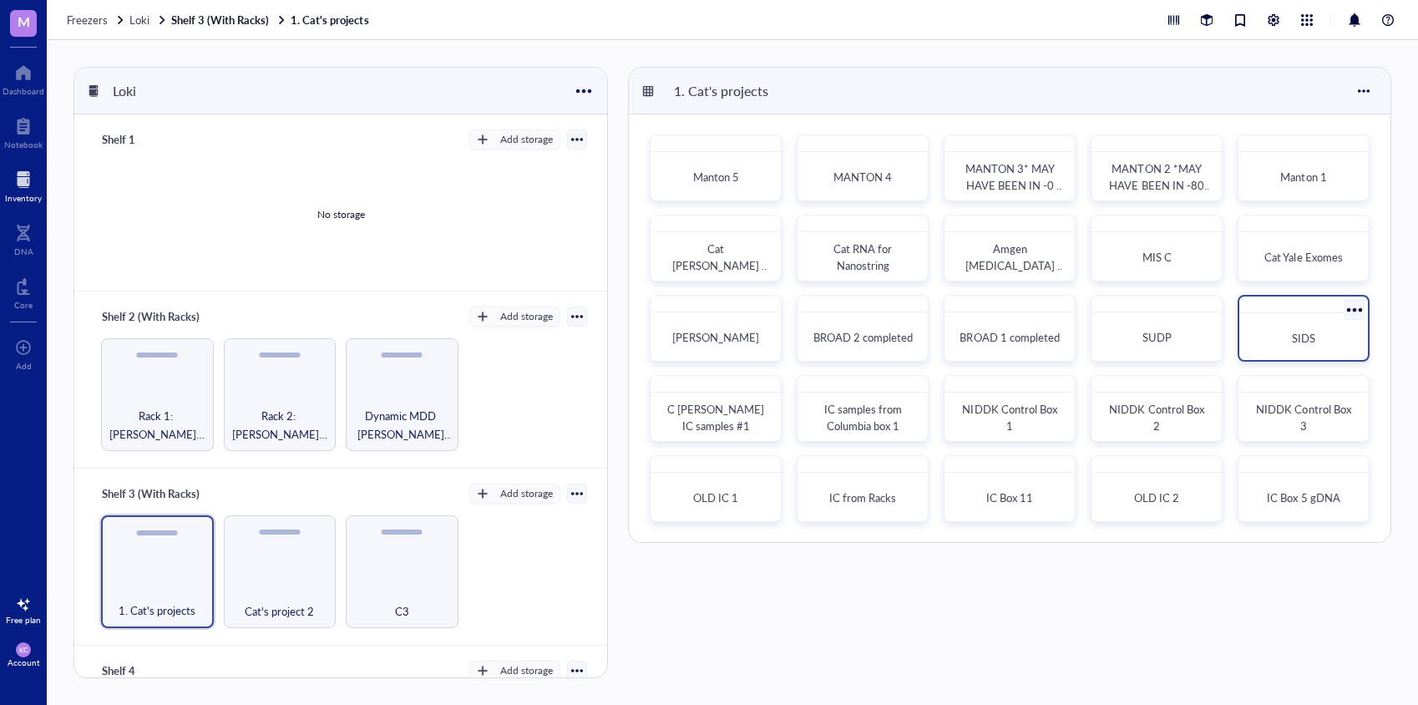
click at [1309, 344] on span "SIDS" at bounding box center [1303, 338] width 23 height 16
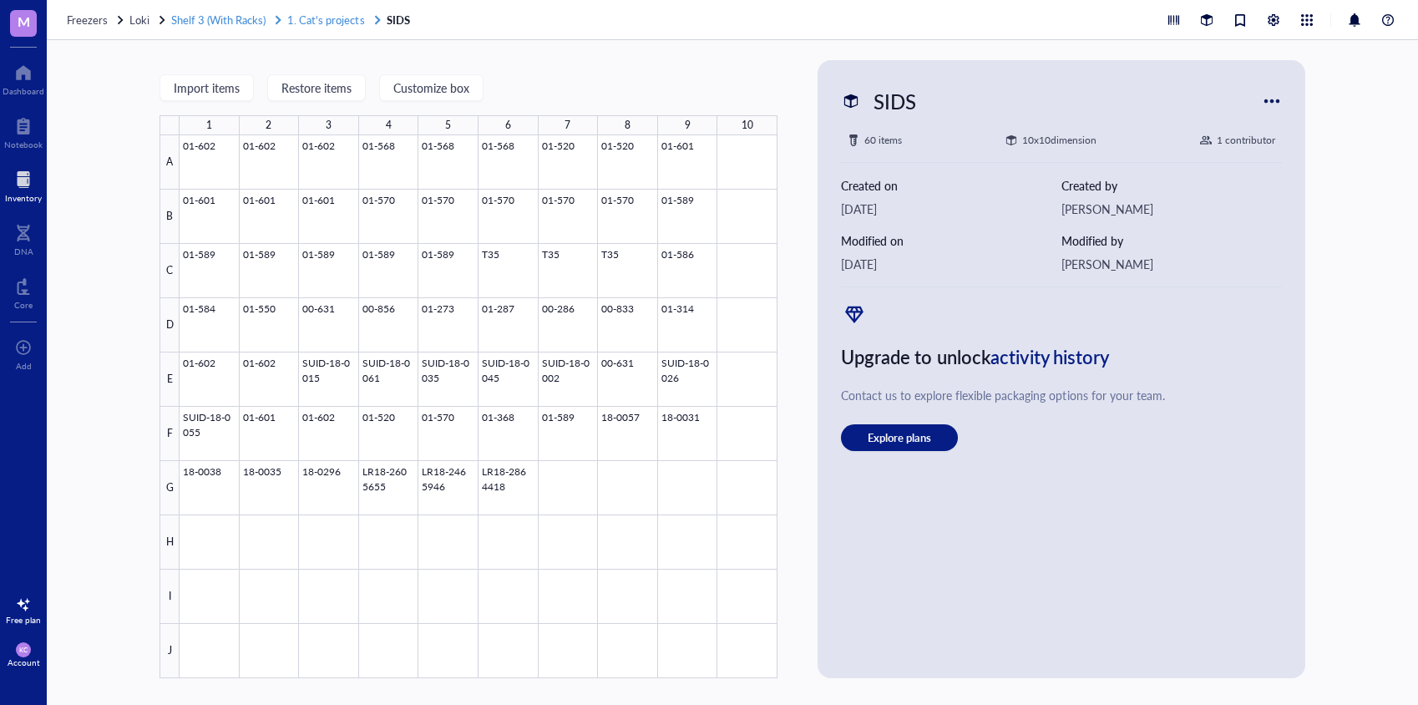
click at [327, 20] on span "1. Cat's projects" at bounding box center [325, 20] width 77 height 16
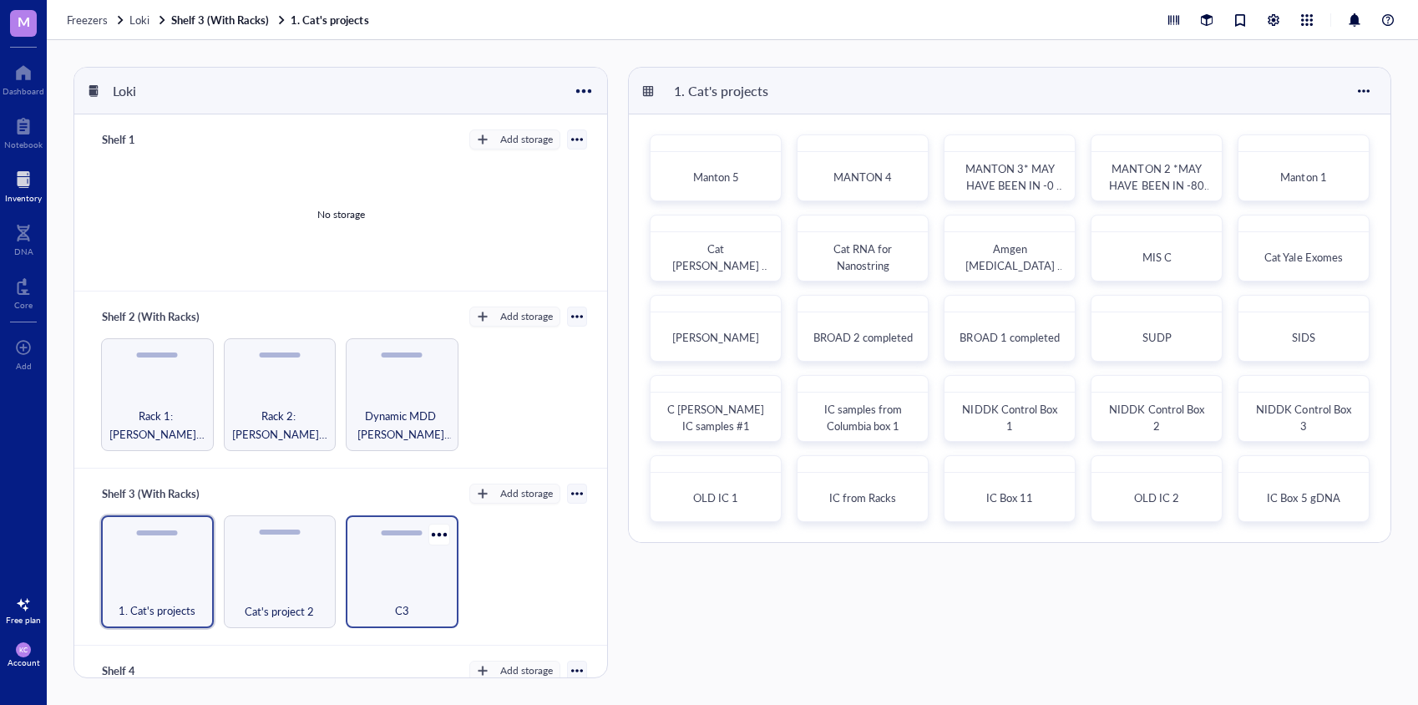
click at [403, 557] on div "C3" at bounding box center [402, 571] width 113 height 113
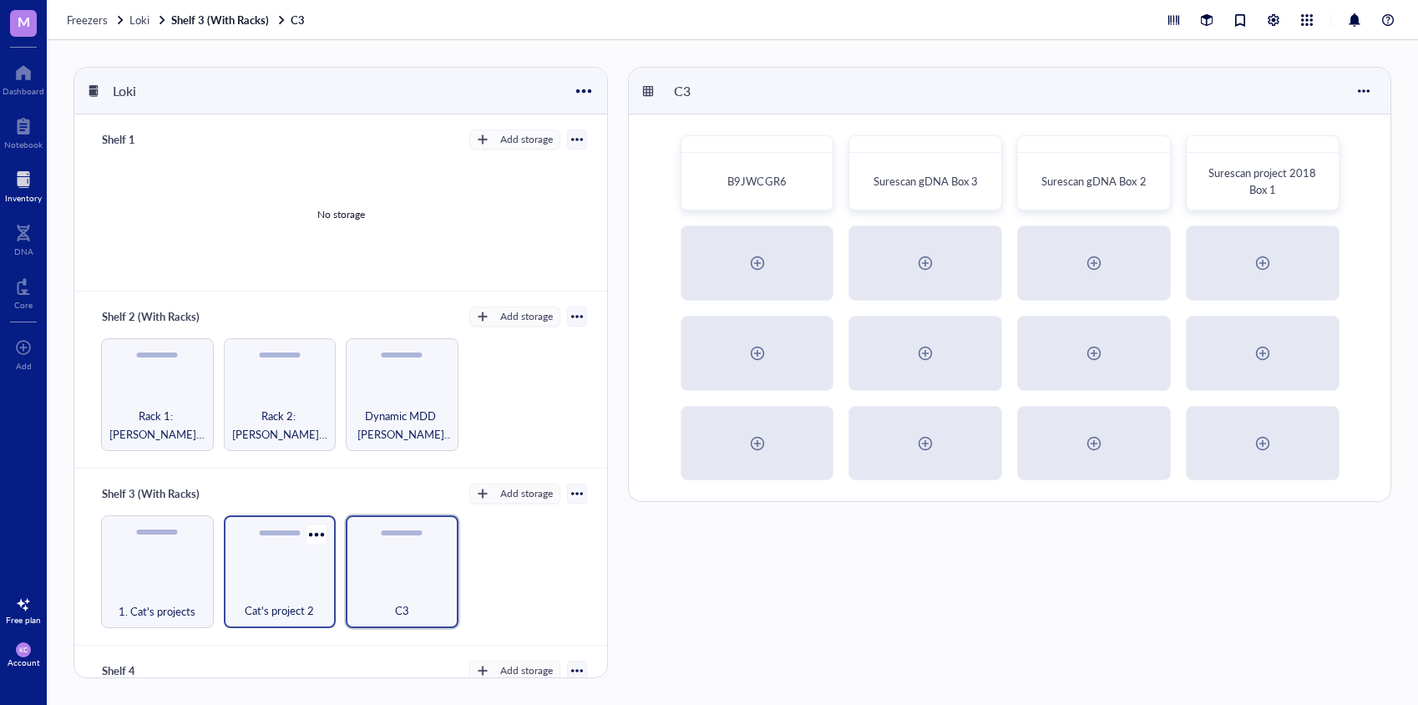
click at [251, 567] on div "Cat's project 2" at bounding box center [280, 571] width 113 height 113
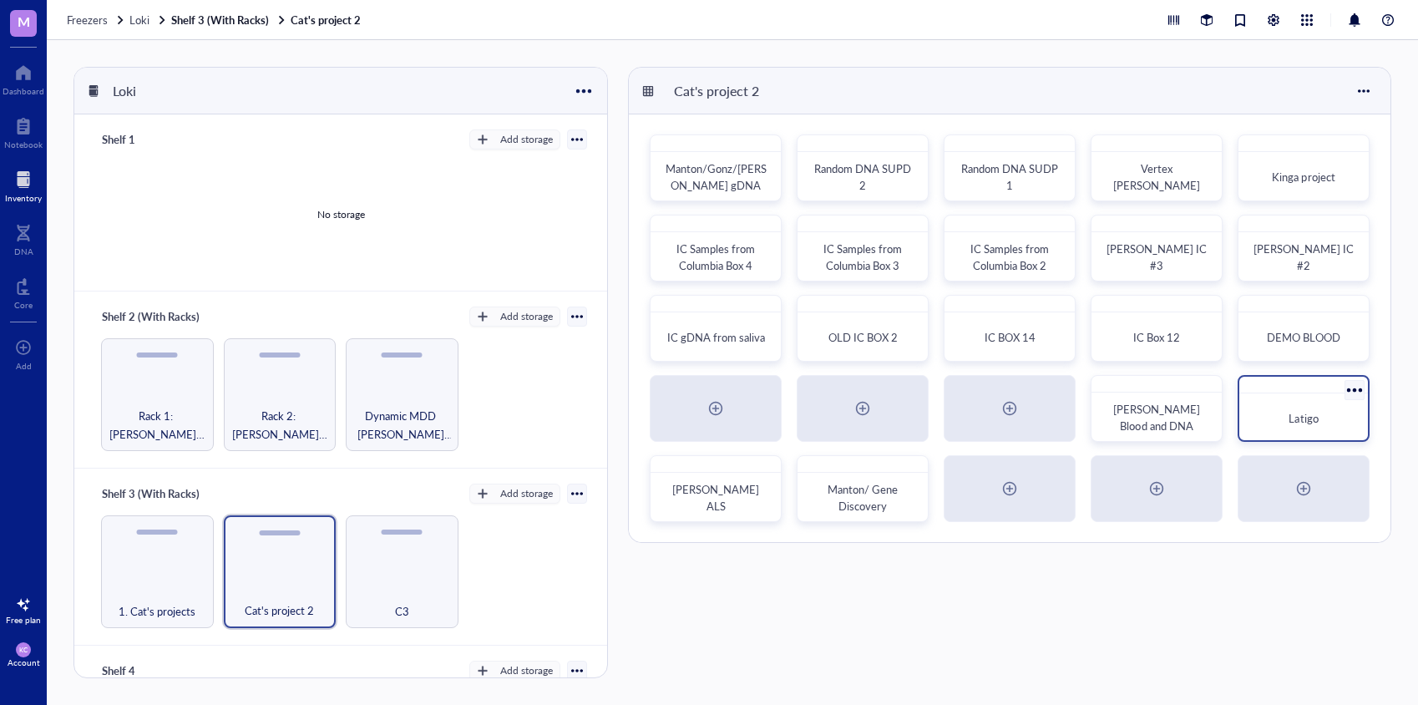
click at [1337, 421] on div "Latigo" at bounding box center [1304, 418] width 102 height 17
